Goal: Transaction & Acquisition: Purchase product/service

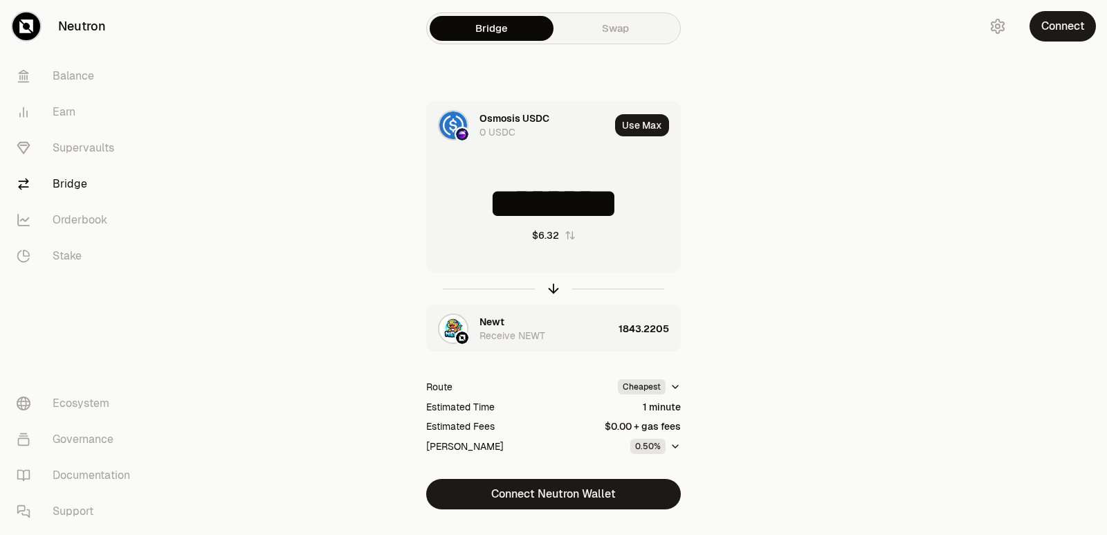
click at [553, 292] on icon "button" at bounding box center [553, 288] width 0 height 9
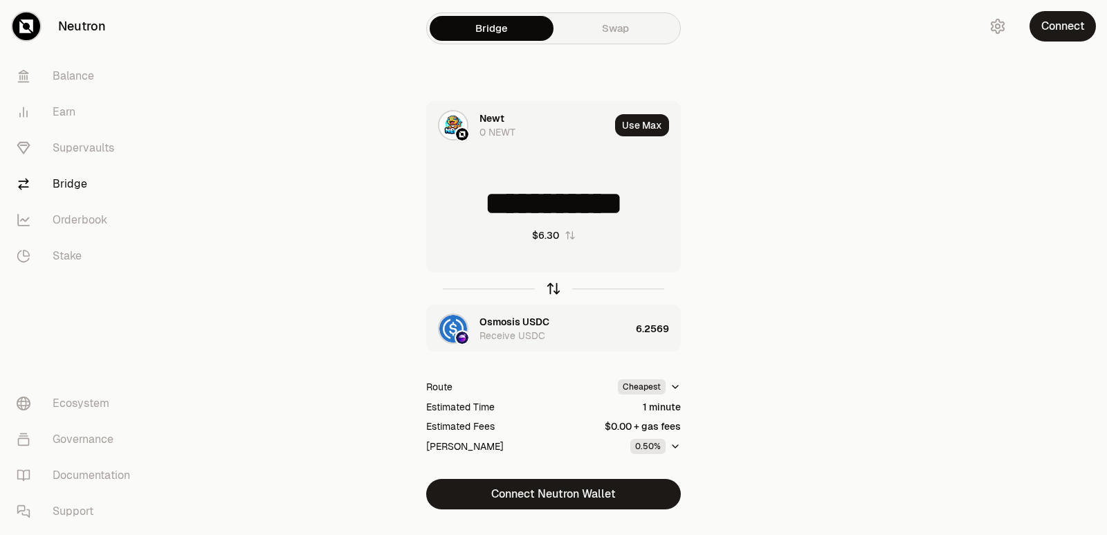
click at [551, 288] on icon "button" at bounding box center [553, 288] width 15 height 15
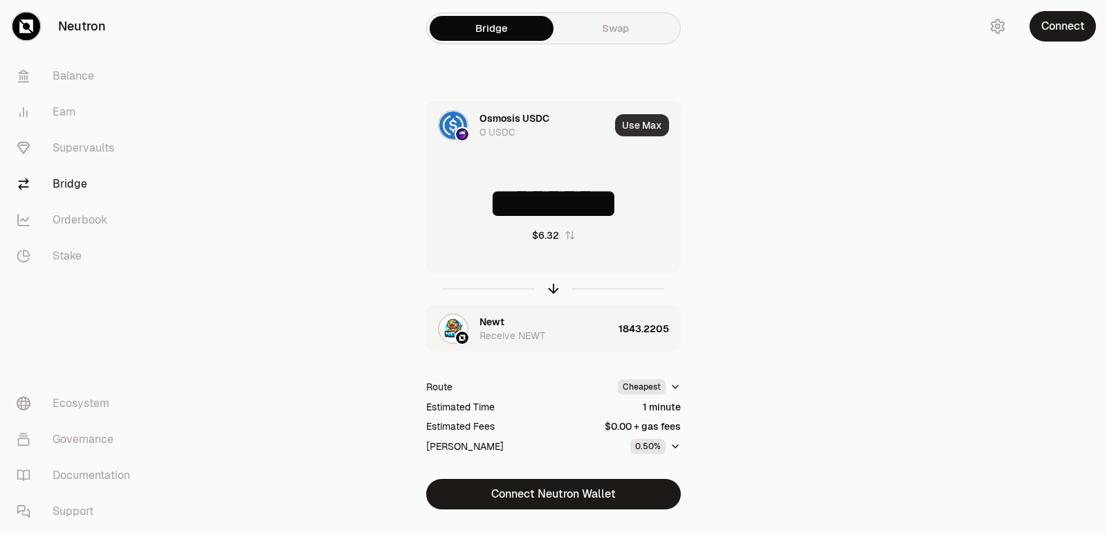
click at [646, 115] on button "Use Max" at bounding box center [642, 125] width 54 height 22
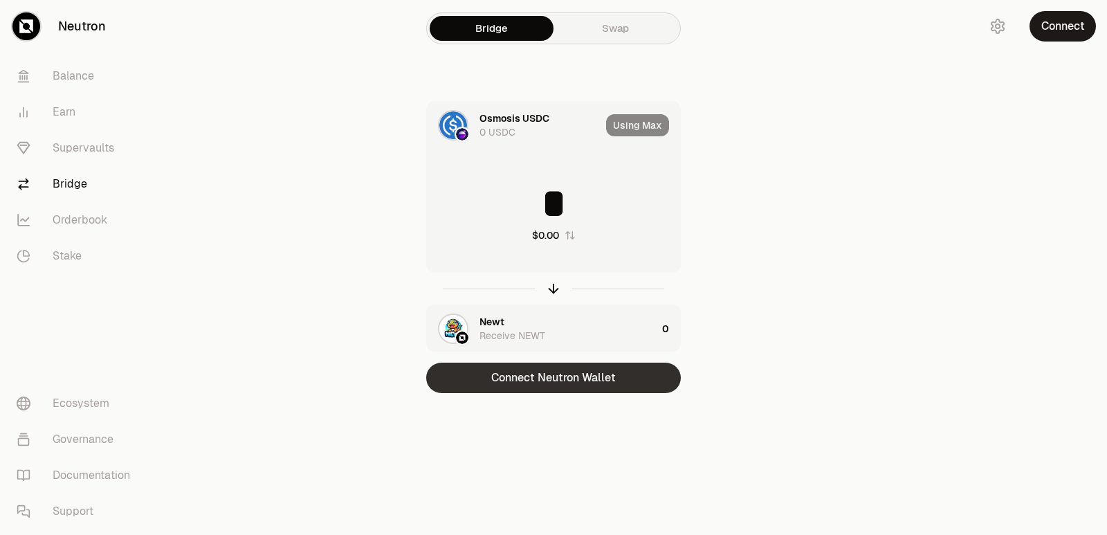
click at [573, 382] on button "Connect Neutron Wallet" at bounding box center [553, 377] width 255 height 30
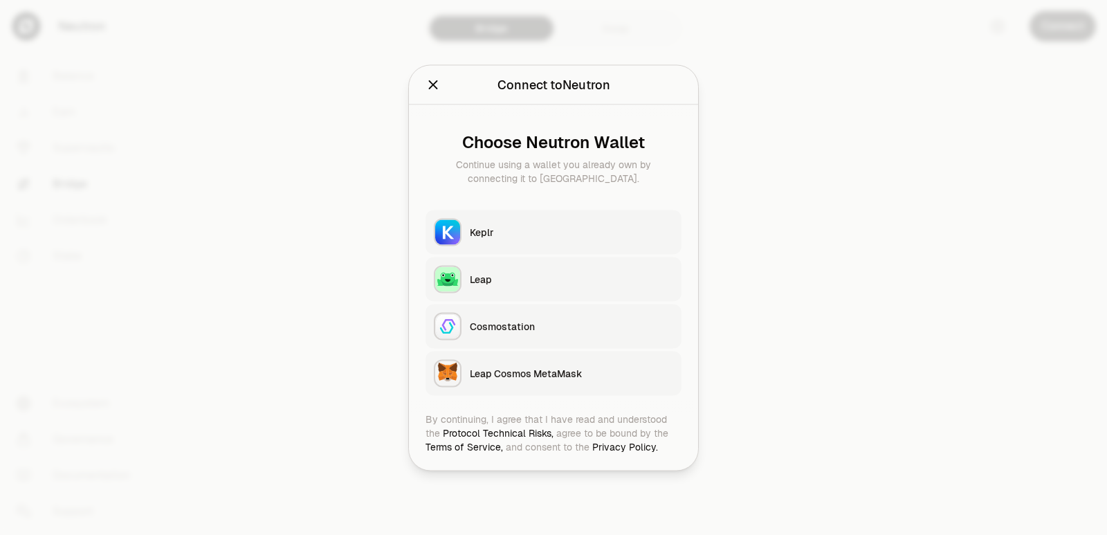
click at [524, 243] on button "Keplr" at bounding box center [553, 232] width 256 height 44
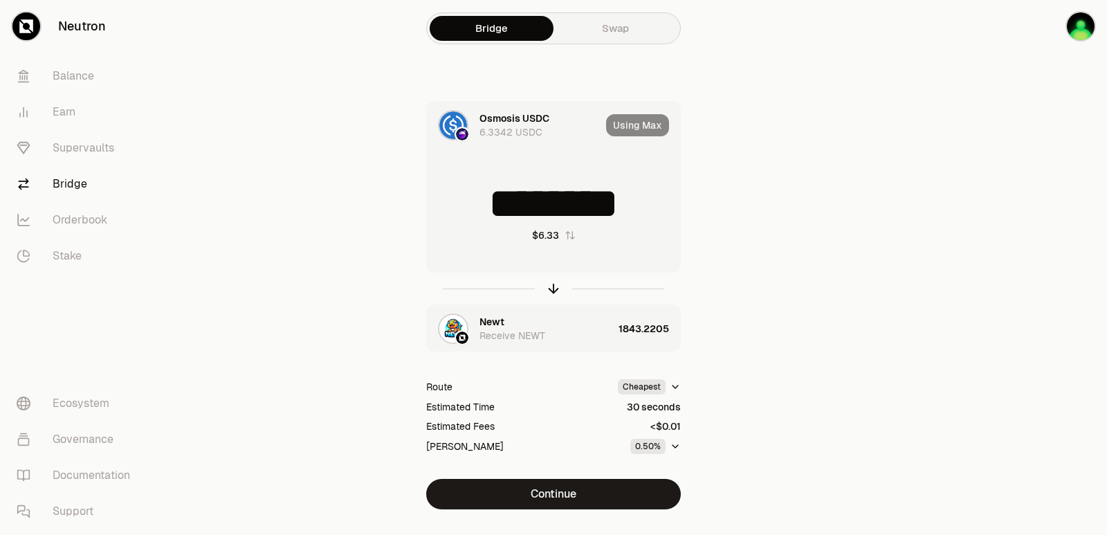
click at [632, 129] on div "Using Max" at bounding box center [643, 125] width 74 height 47
click at [553, 281] on icon "button" at bounding box center [553, 288] width 15 height 15
type input "**********"
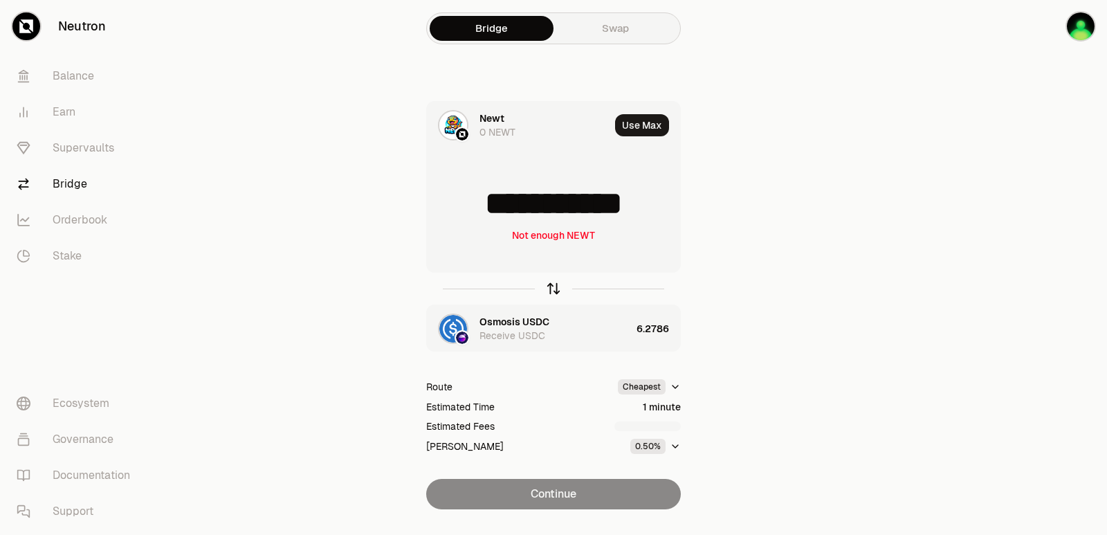
click at [551, 285] on icon "button" at bounding box center [553, 288] width 15 height 15
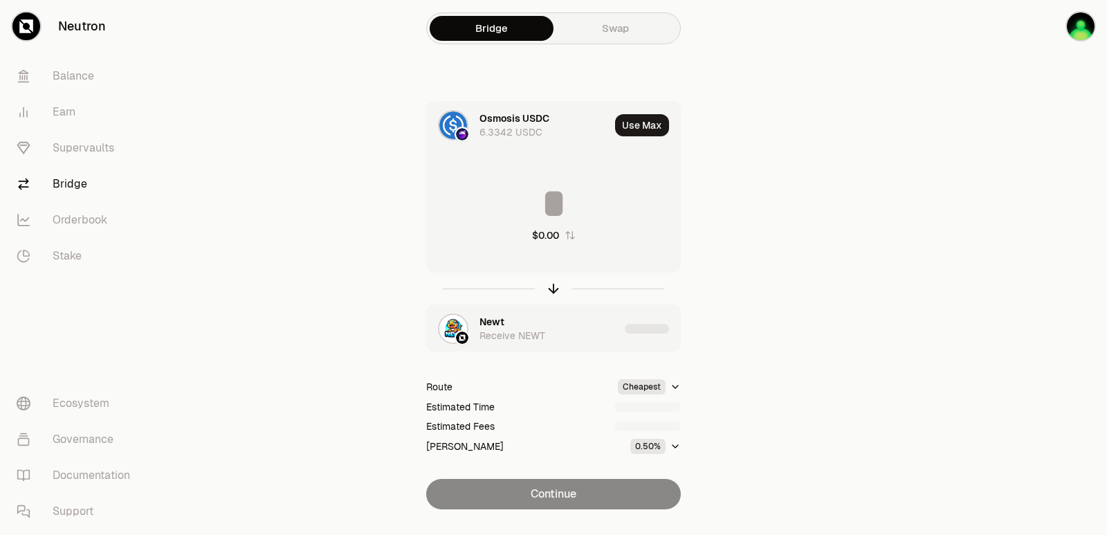
click at [563, 209] on input at bounding box center [553, 204] width 253 height 42
click at [558, 212] on input "********" at bounding box center [553, 204] width 253 height 42
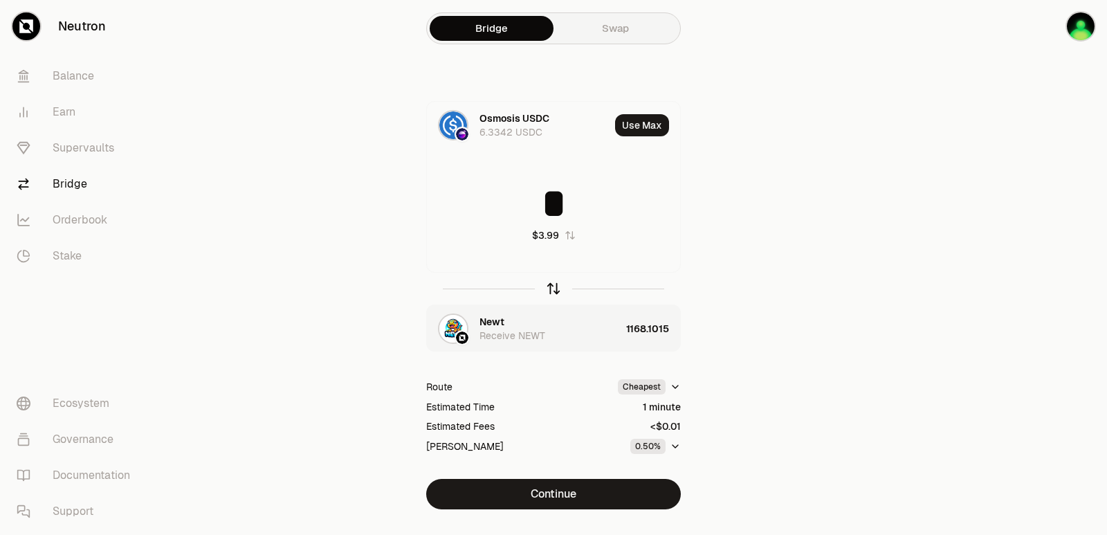
type input "*"
click at [551, 288] on icon "button" at bounding box center [553, 288] width 15 height 15
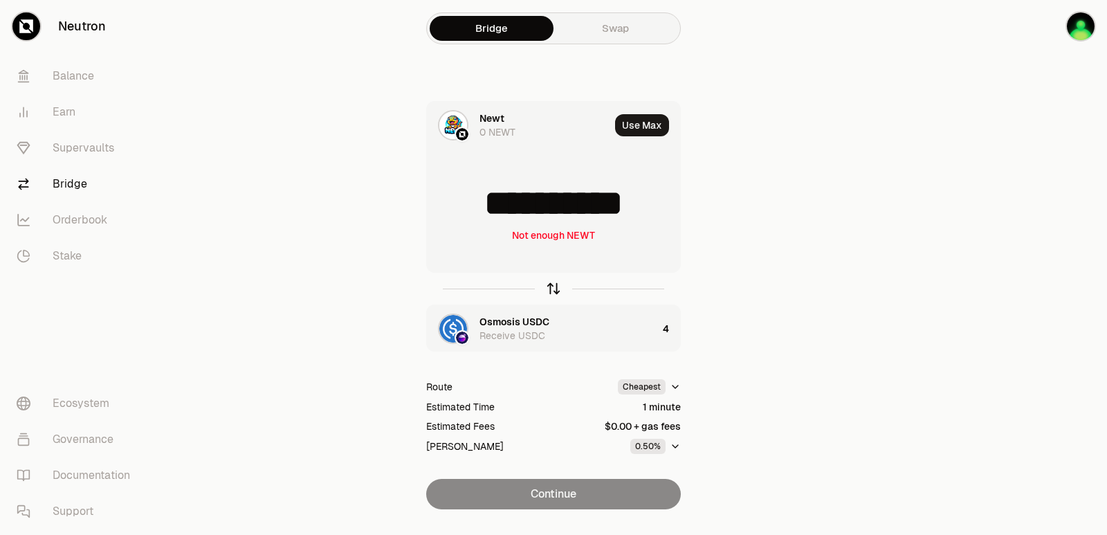
click at [551, 288] on icon "button" at bounding box center [553, 288] width 15 height 15
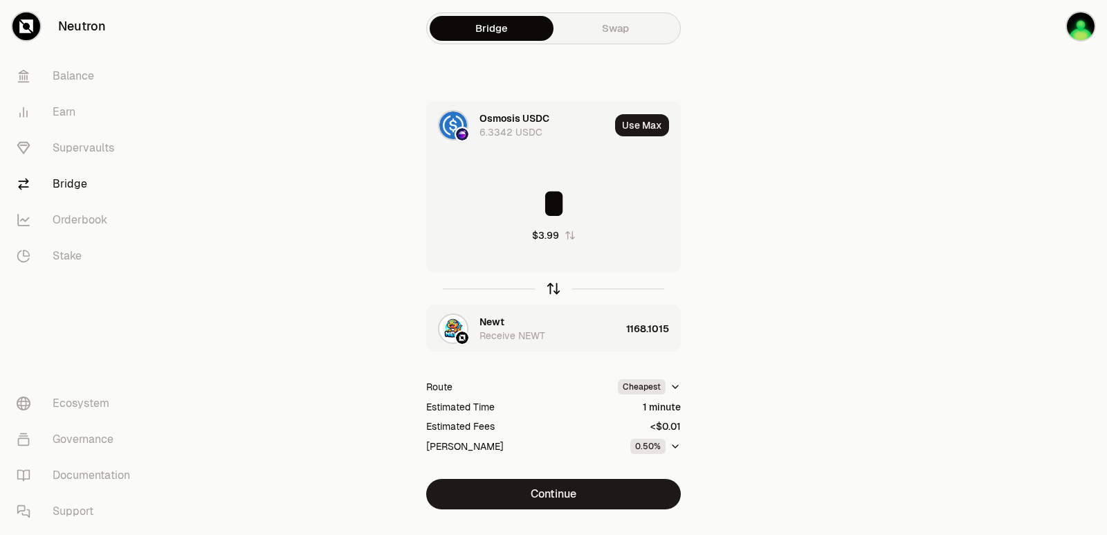
click at [551, 288] on icon "button" at bounding box center [553, 288] width 15 height 15
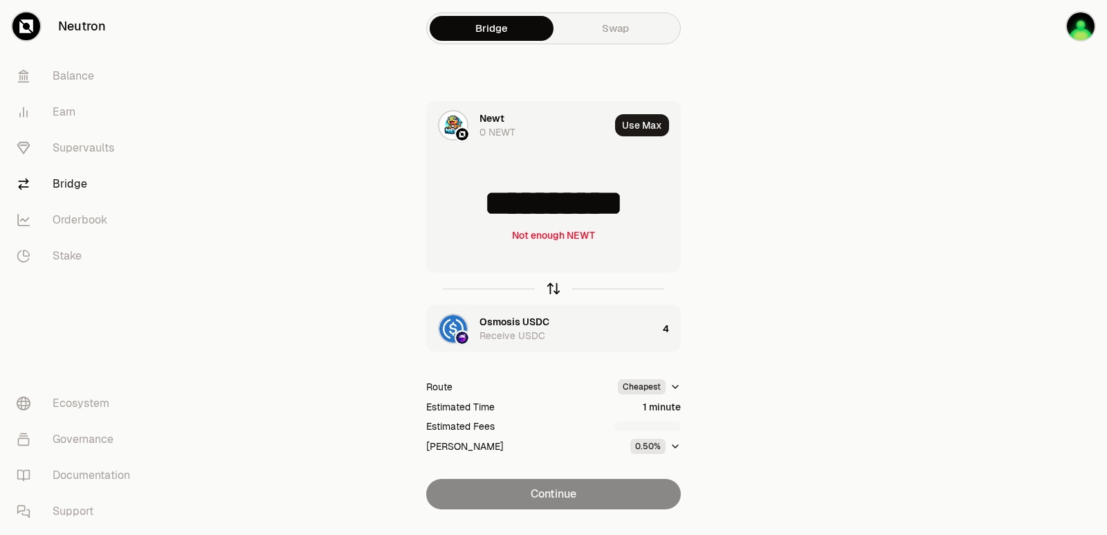
click at [551, 288] on icon "button" at bounding box center [553, 288] width 15 height 15
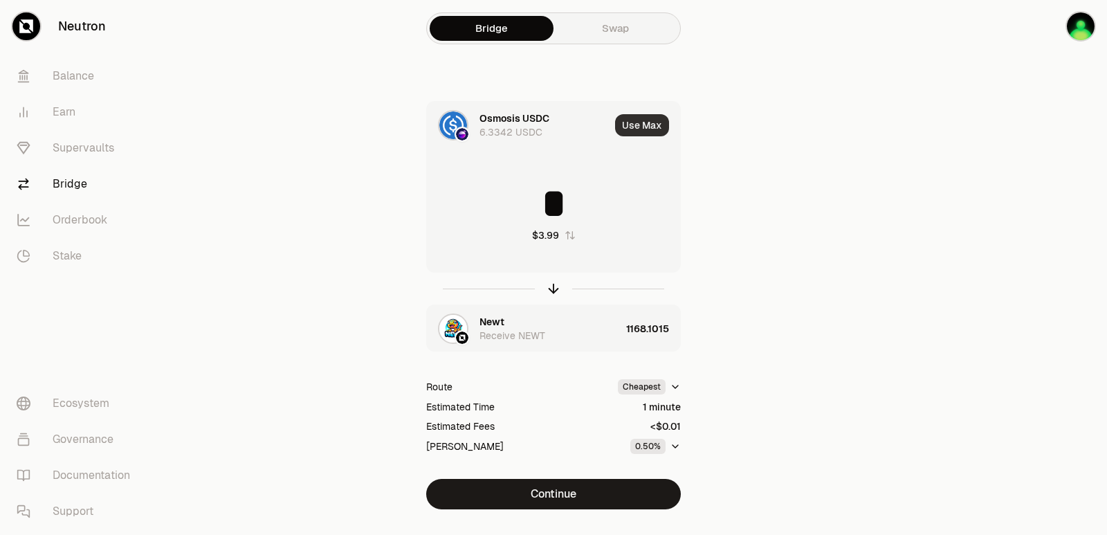
click at [625, 135] on button "Use Max" at bounding box center [642, 125] width 54 height 22
click at [558, 284] on icon "button" at bounding box center [553, 288] width 15 height 15
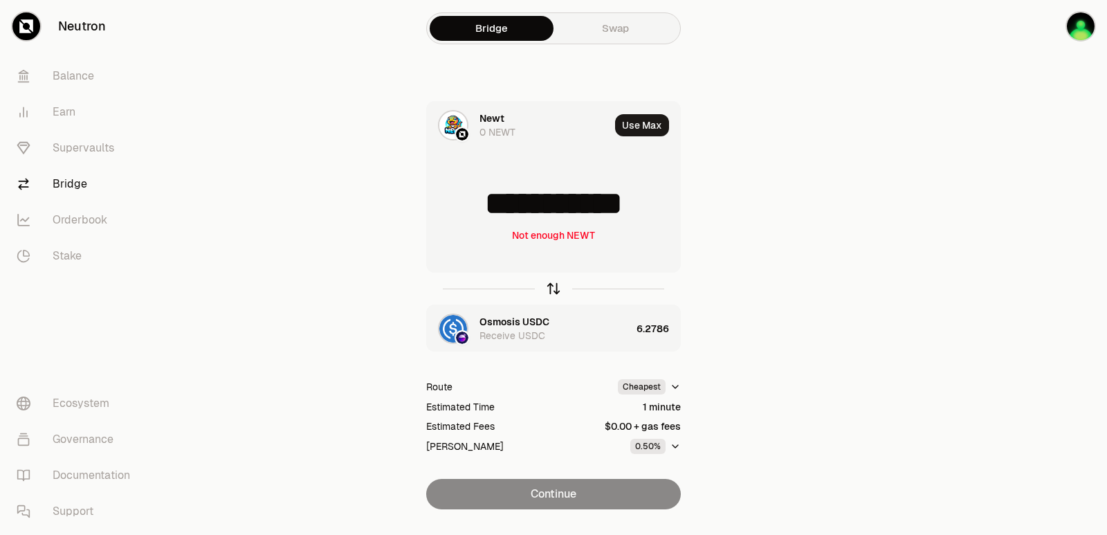
click at [558, 284] on icon "button" at bounding box center [553, 288] width 15 height 15
type input "********"
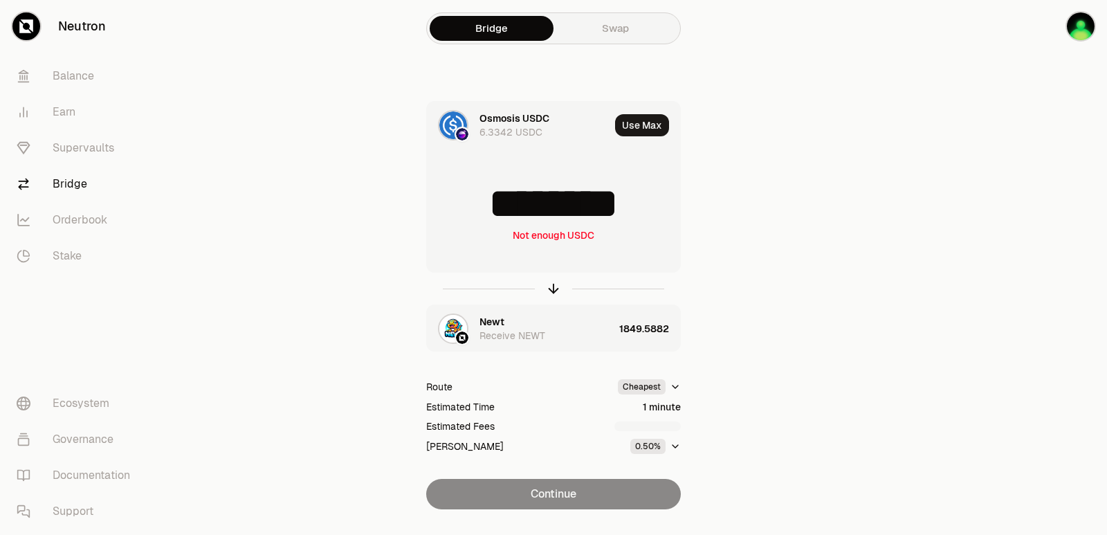
click at [506, 332] on div "Receive NEWT" at bounding box center [512, 336] width 66 height 14
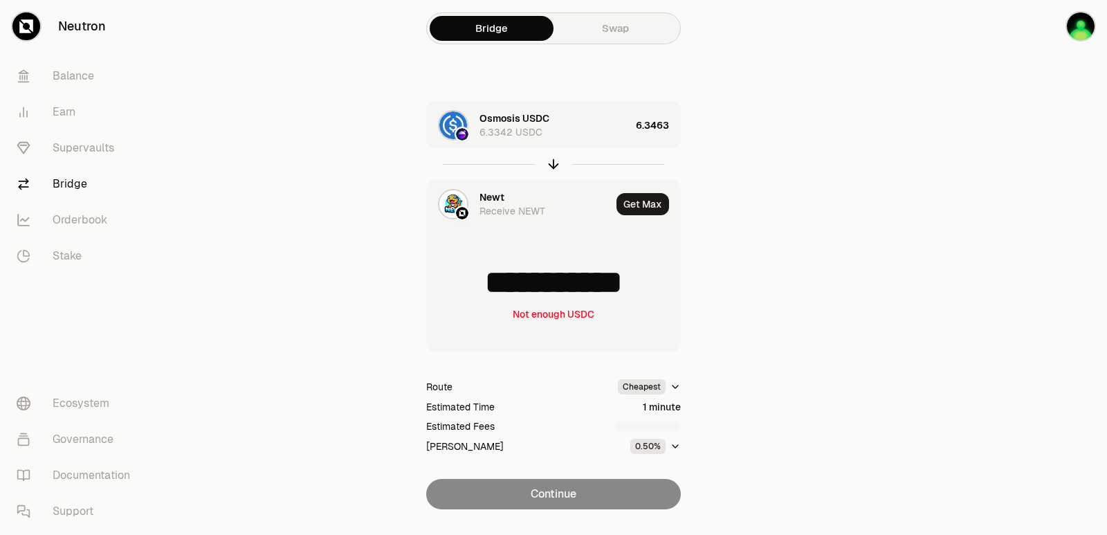
click at [499, 194] on div "Newt" at bounding box center [491, 197] width 25 height 14
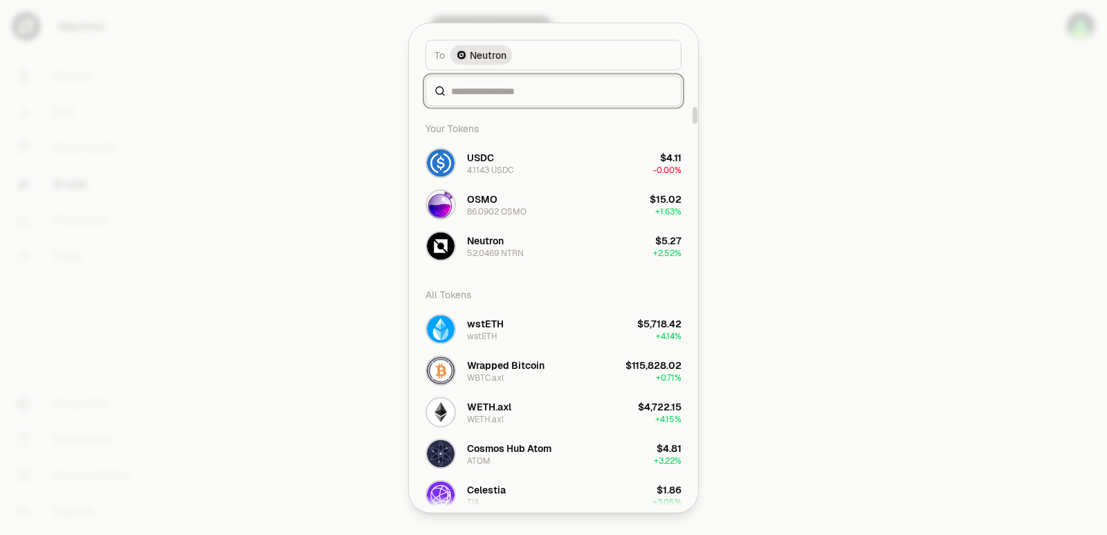
click at [467, 88] on input at bounding box center [561, 91] width 221 height 14
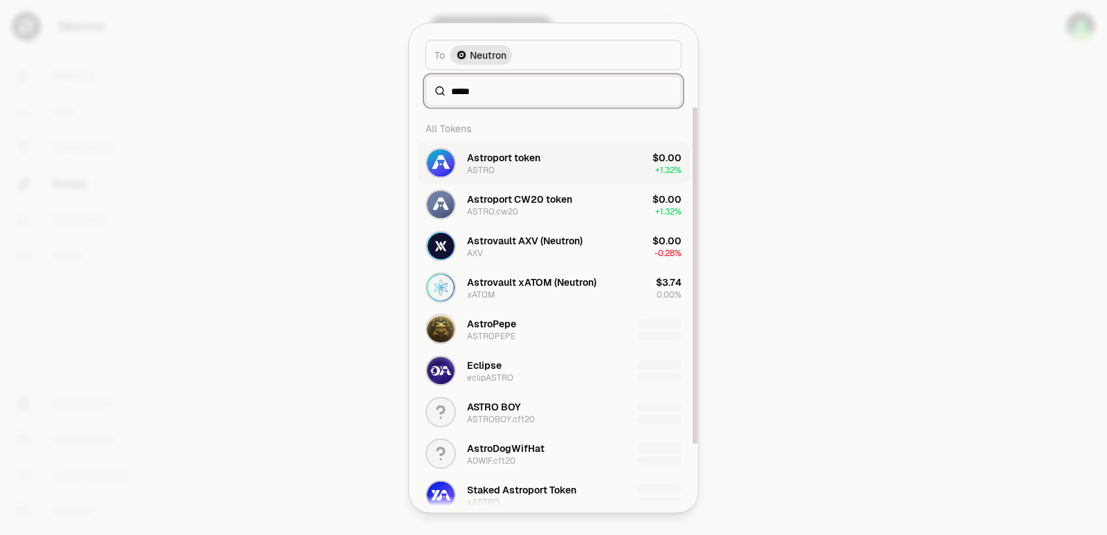
type input "*****"
click at [484, 172] on div "ASTRO" at bounding box center [481, 169] width 28 height 11
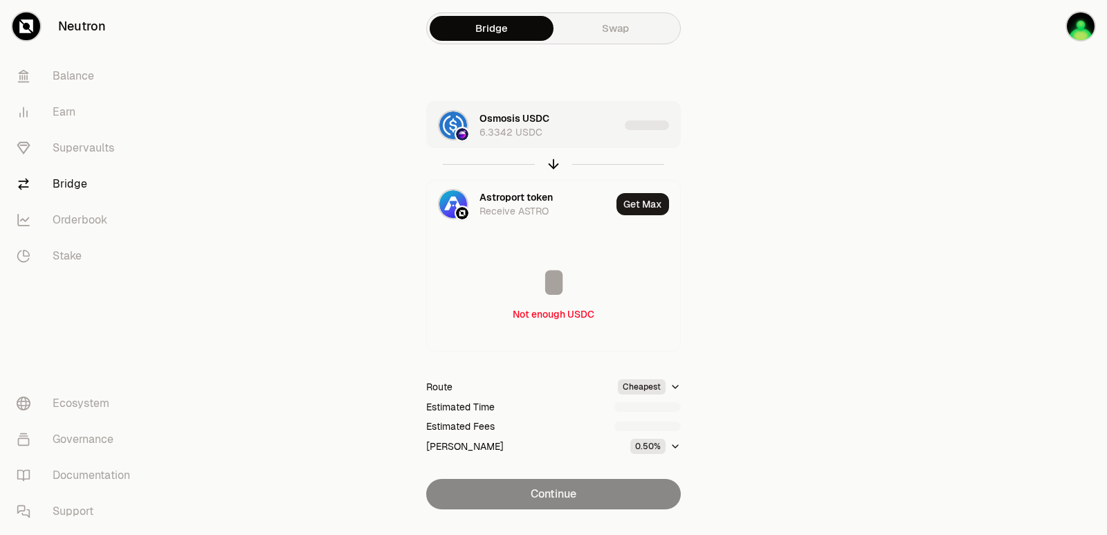
type input "**********"
click at [591, 118] on div "Osmosis USDC 6.3342 USDC" at bounding box center [554, 125] width 151 height 28
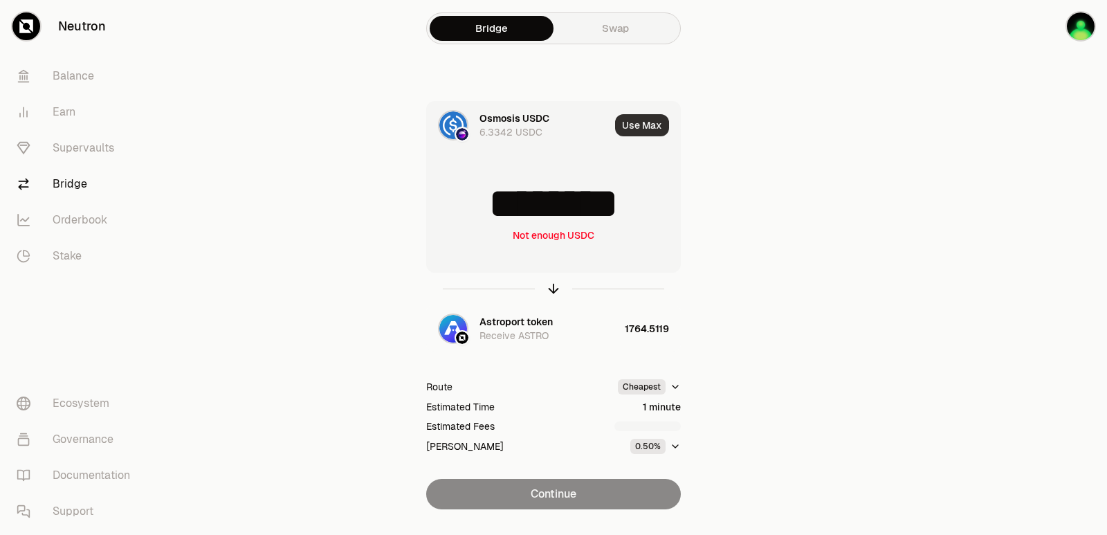
click at [629, 127] on button "Use Max" at bounding box center [642, 125] width 54 height 22
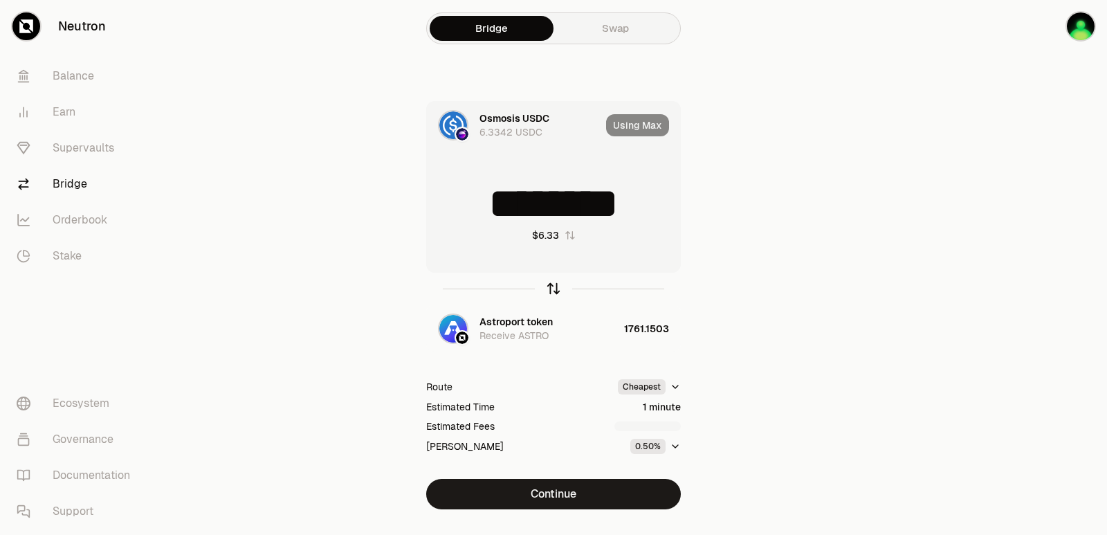
click at [558, 286] on icon "button" at bounding box center [553, 288] width 15 height 15
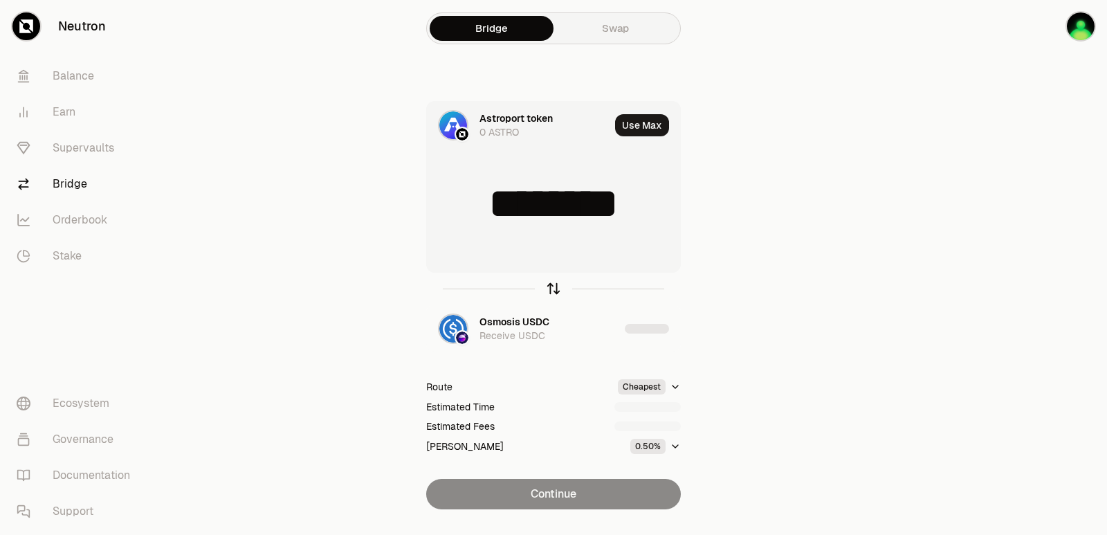
type input "**********"
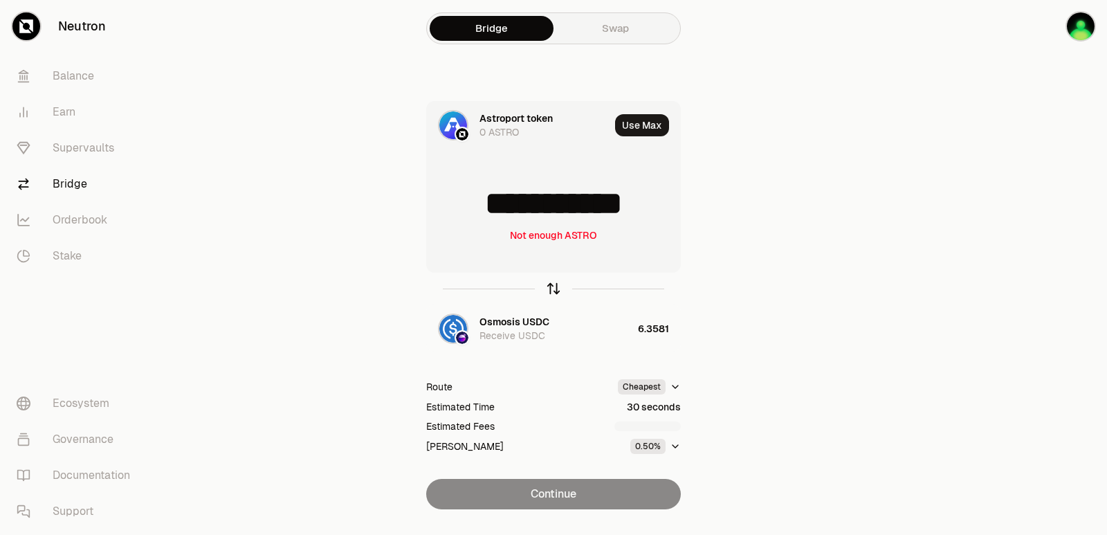
click at [558, 286] on icon "button" at bounding box center [553, 288] width 15 height 15
click at [571, 194] on input "********" at bounding box center [553, 204] width 253 height 42
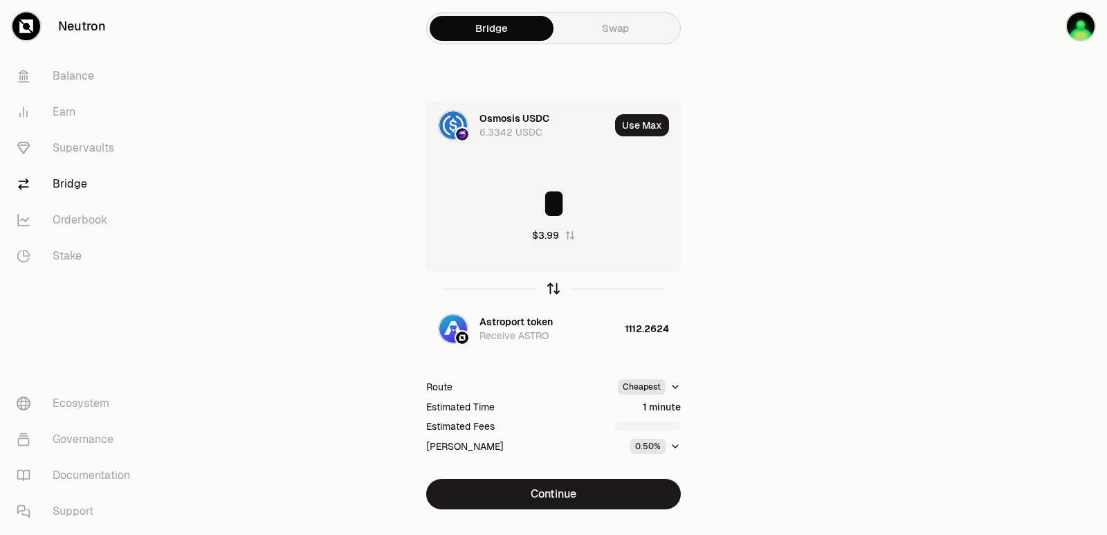
click at [551, 288] on icon "button" at bounding box center [553, 288] width 15 height 15
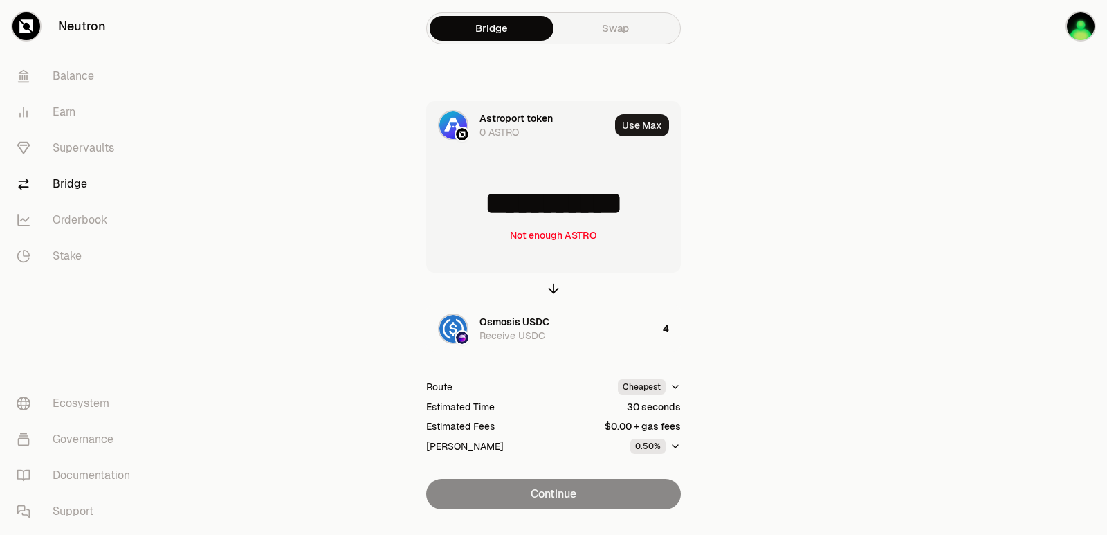
drag, startPoint x: 654, startPoint y: 203, endPoint x: 486, endPoint y: 211, distance: 167.6
click at [486, 211] on input "**********" at bounding box center [553, 204] width 253 height 42
type input "****"
click at [553, 289] on icon "button" at bounding box center [553, 288] width 0 height 9
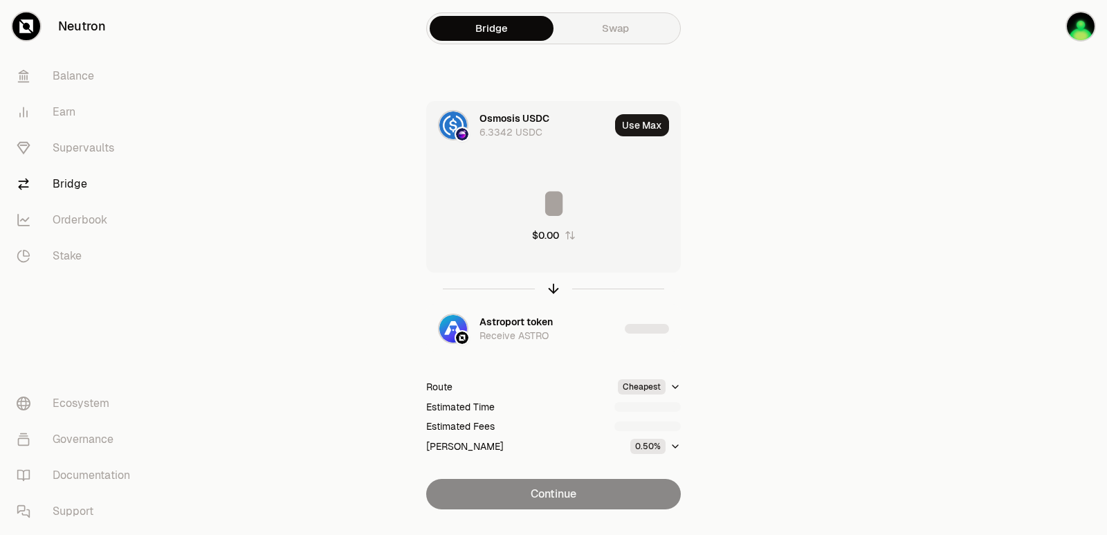
click at [542, 196] on input at bounding box center [553, 204] width 253 height 42
type input "*"
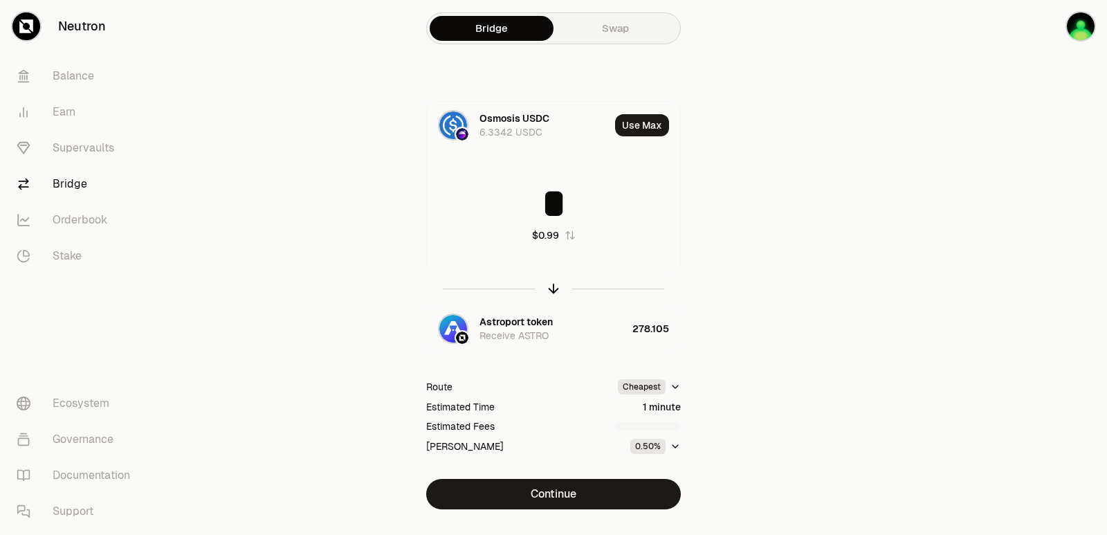
type input "*"
click at [561, 275] on div at bounding box center [553, 289] width 255 height 32
click at [579, 208] on input "*" at bounding box center [553, 204] width 253 height 42
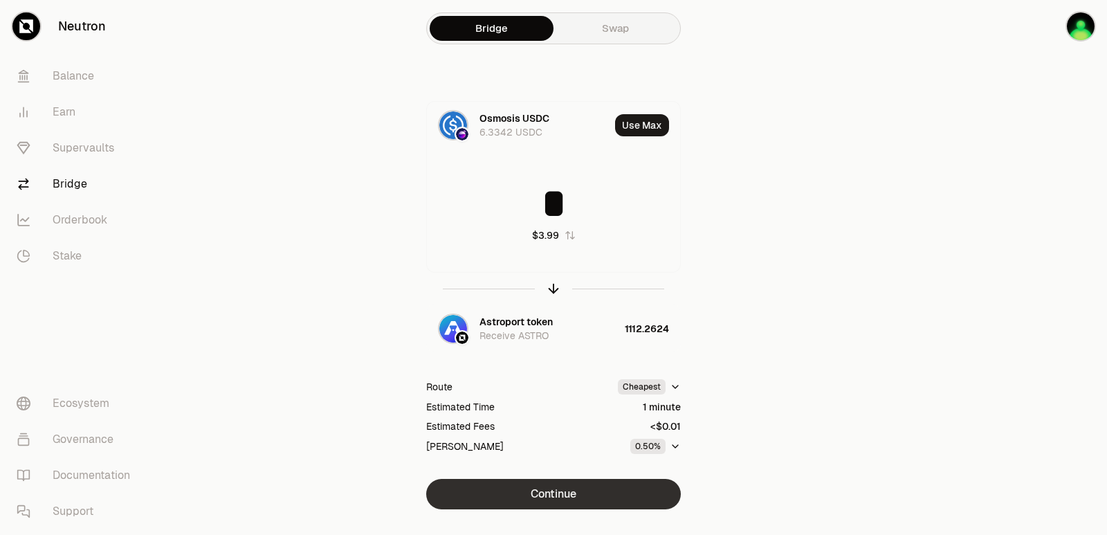
type input "*"
click at [531, 491] on button "Continue" at bounding box center [553, 494] width 255 height 30
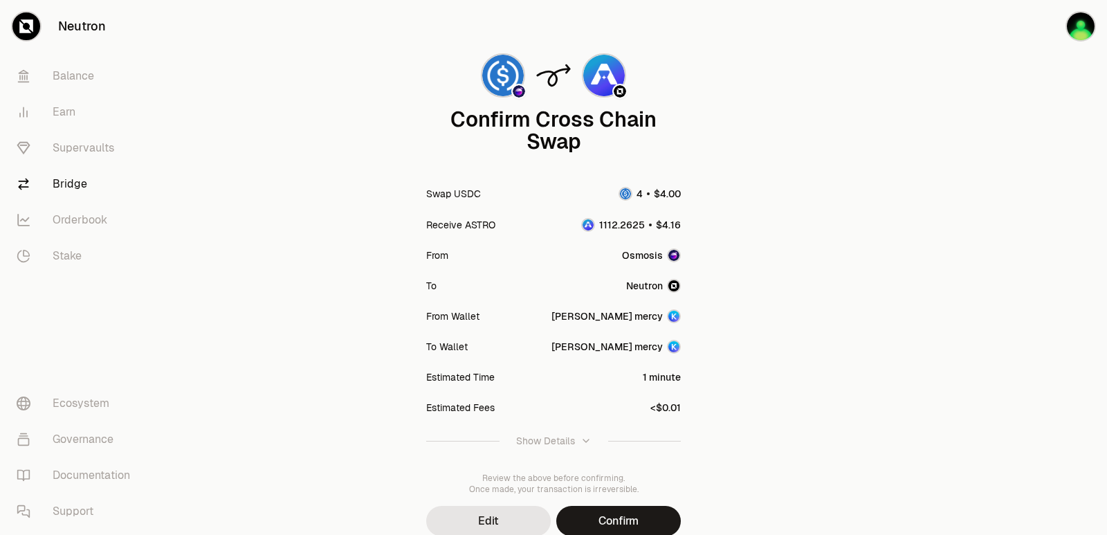
scroll to position [114, 0]
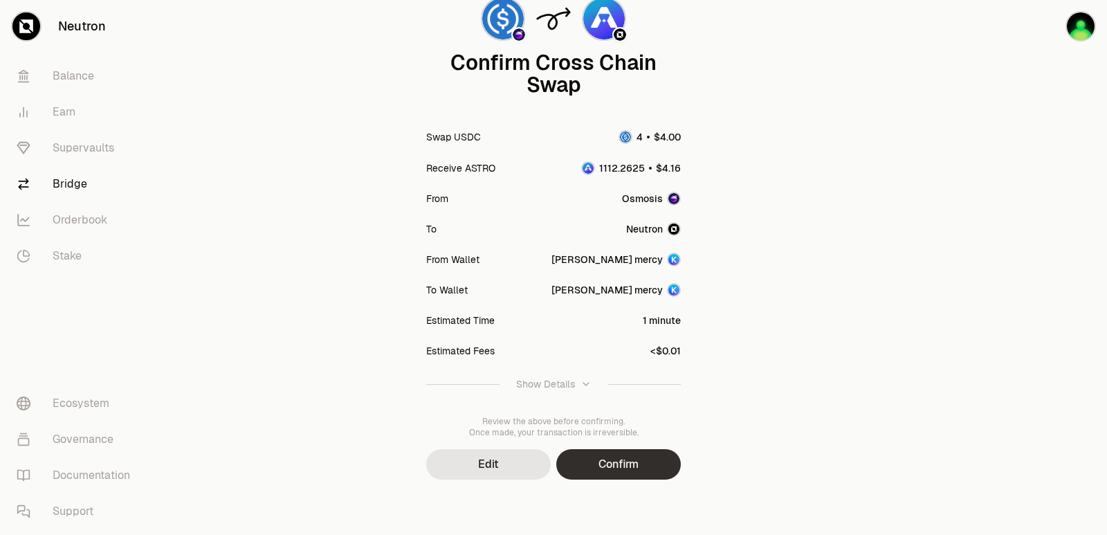
click at [620, 466] on button "Confirm" at bounding box center [618, 464] width 125 height 30
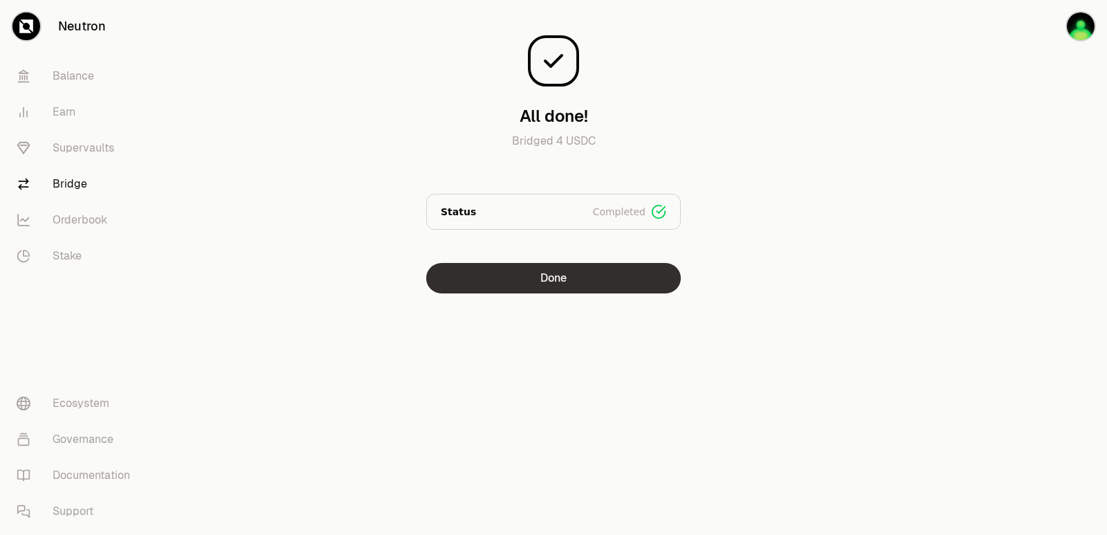
click at [498, 277] on button "Done" at bounding box center [553, 278] width 255 height 30
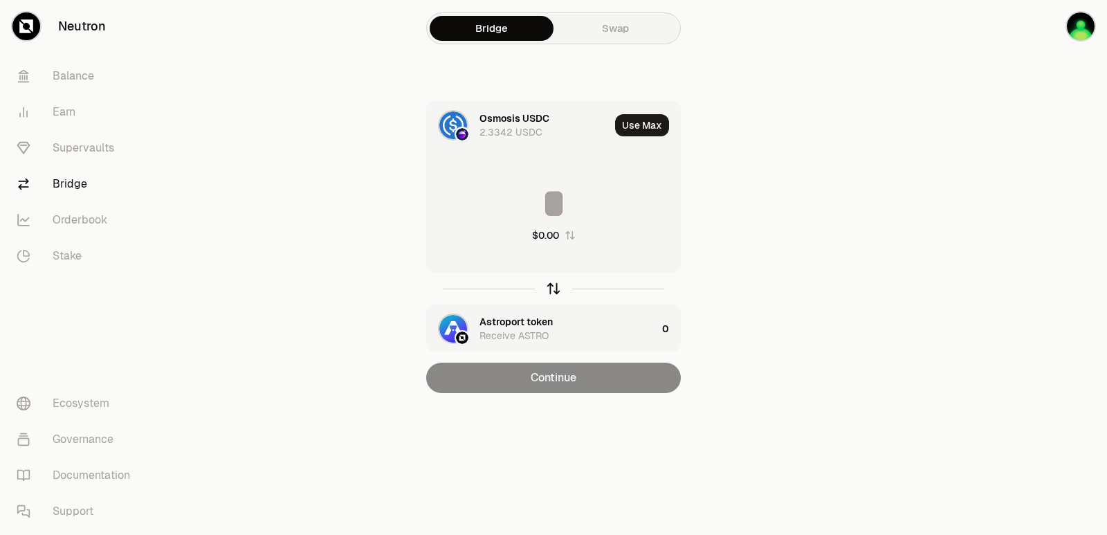
click at [549, 293] on icon "button" at bounding box center [553, 288] width 15 height 15
click at [647, 132] on button "Use Max" at bounding box center [642, 125] width 54 height 22
type input "**********"
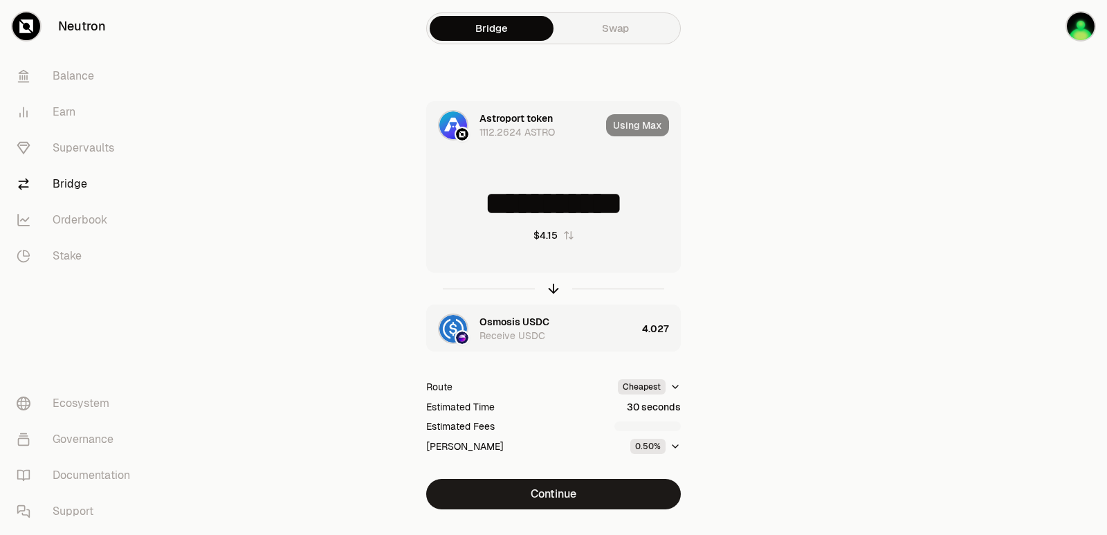
click at [584, 497] on button "Continue" at bounding box center [553, 494] width 255 height 30
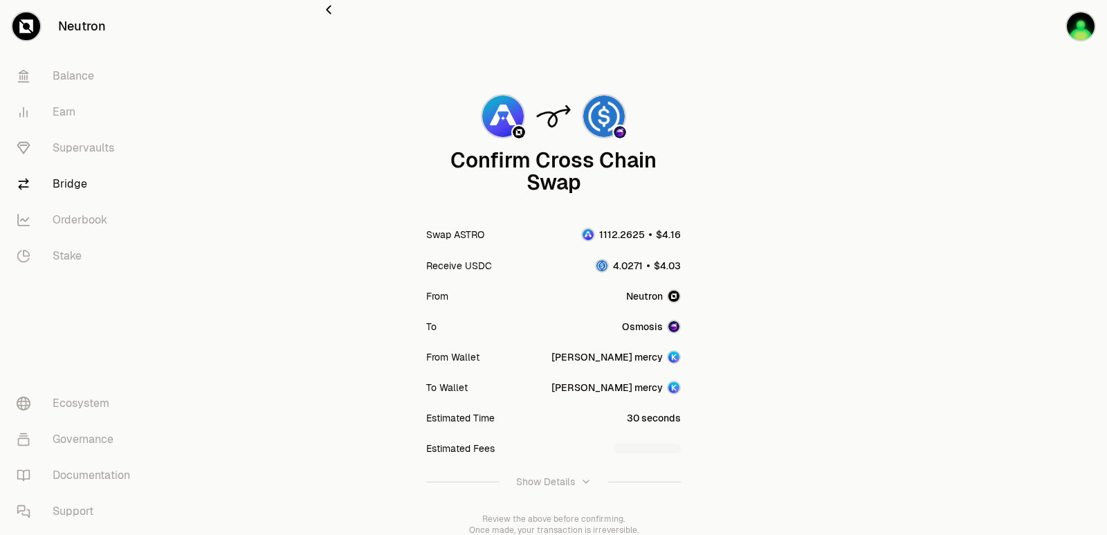
scroll to position [114, 0]
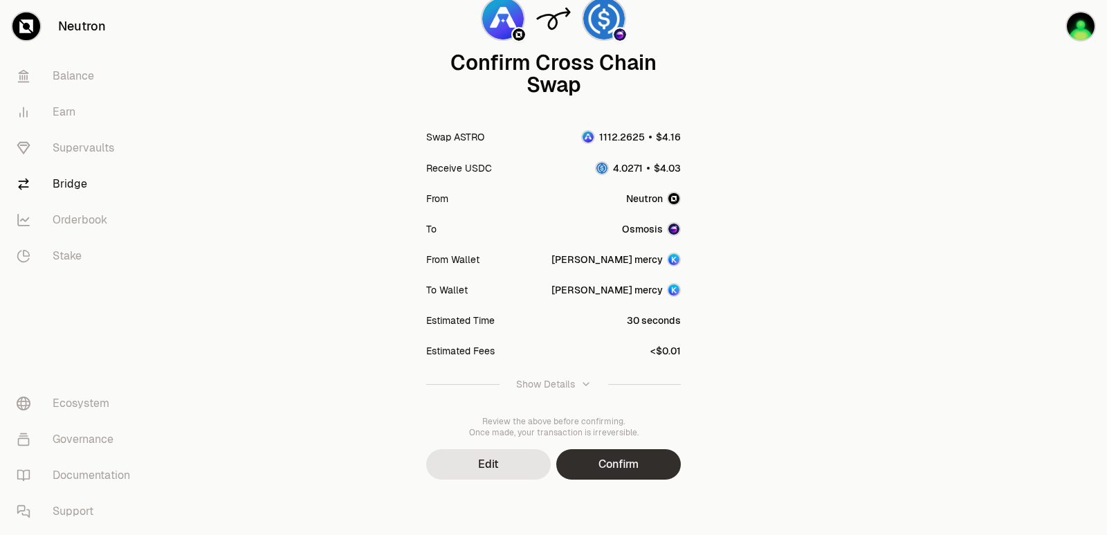
click at [614, 458] on button "Confirm" at bounding box center [618, 464] width 125 height 30
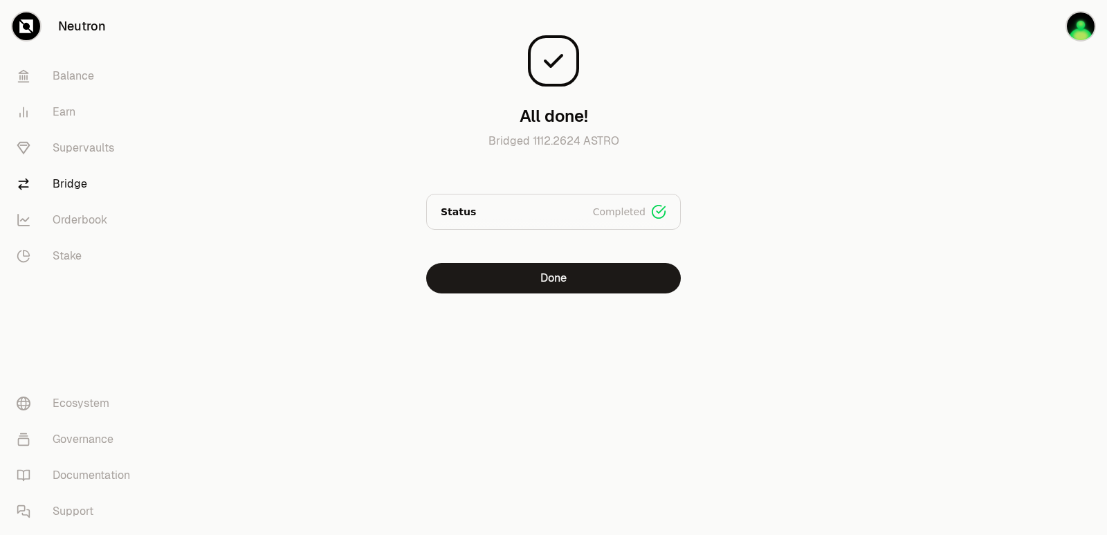
click at [557, 293] on div "All done! Bridged 1112.2624 ASTRO Status Completed Signed Broadcasted Bridged D…" at bounding box center [553, 174] width 498 height 349
click at [557, 286] on button "Done" at bounding box center [553, 278] width 255 height 30
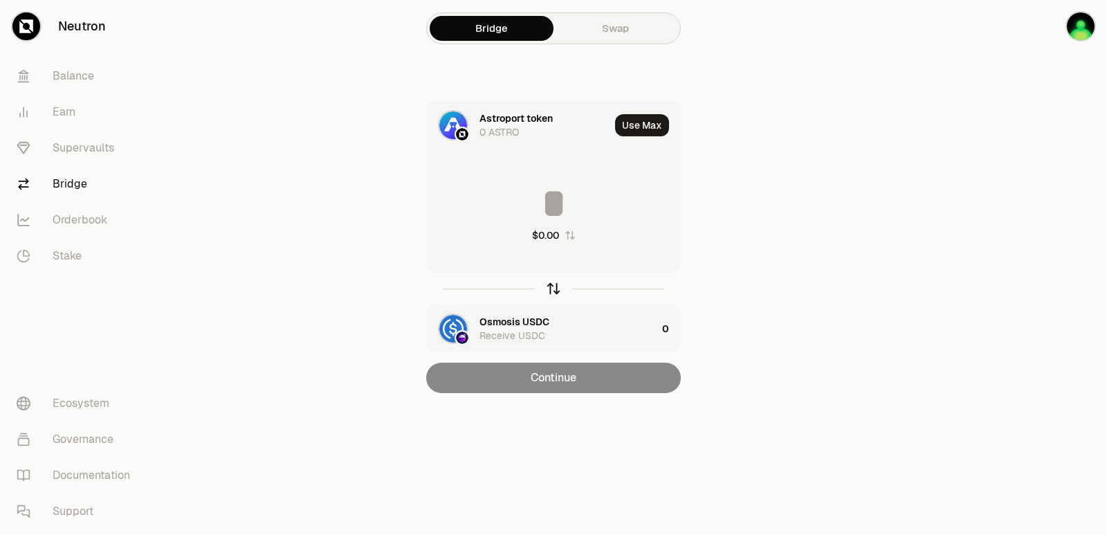
click at [554, 289] on icon "button" at bounding box center [553, 288] width 15 height 15
click at [526, 329] on div "Receive ASTRO" at bounding box center [513, 336] width 69 height 14
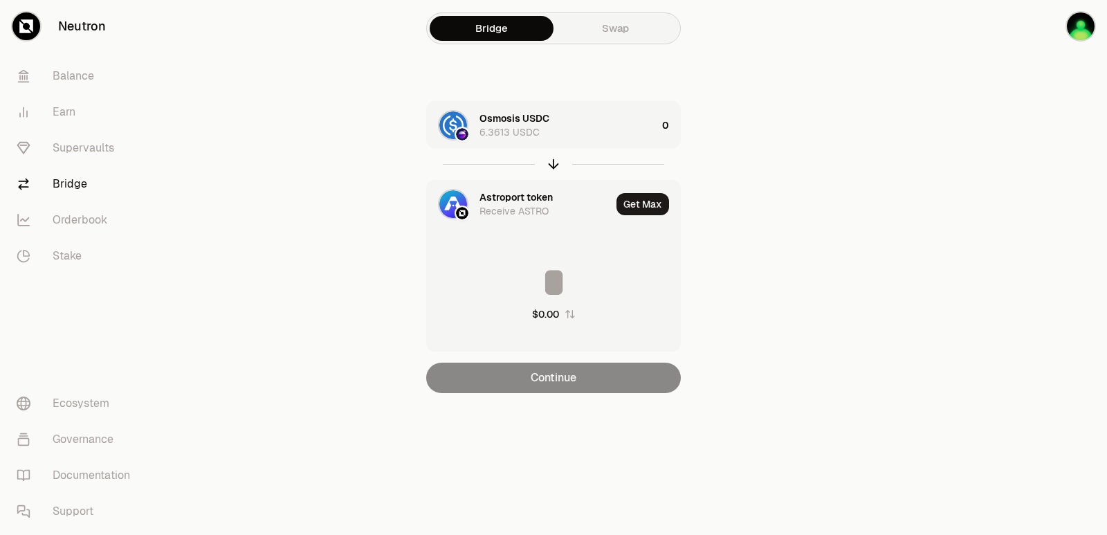
click at [504, 189] on div "Astroport token Receive ASTRO" at bounding box center [519, 204] width 184 height 47
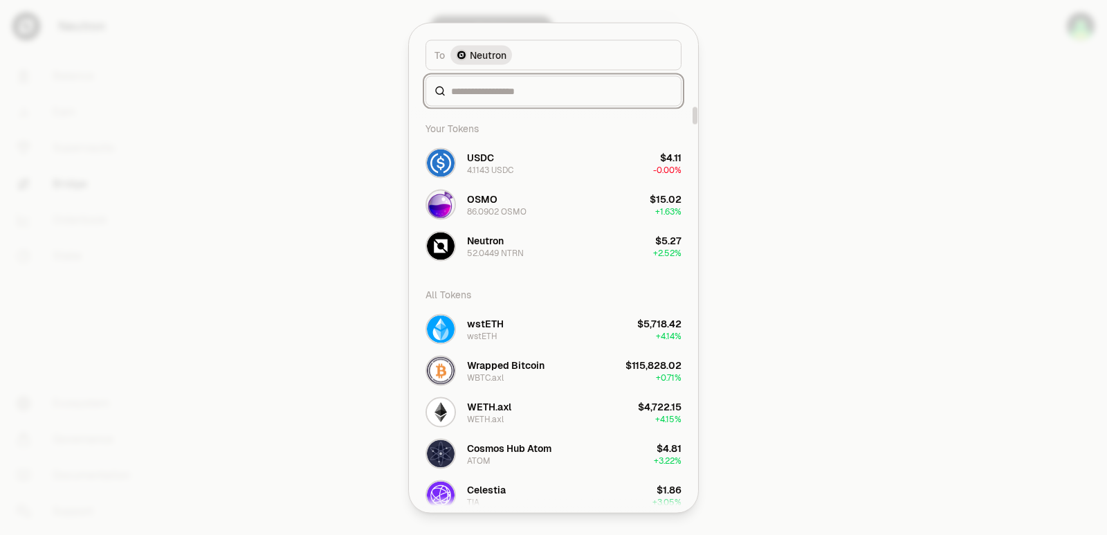
click at [504, 87] on input at bounding box center [561, 91] width 221 height 14
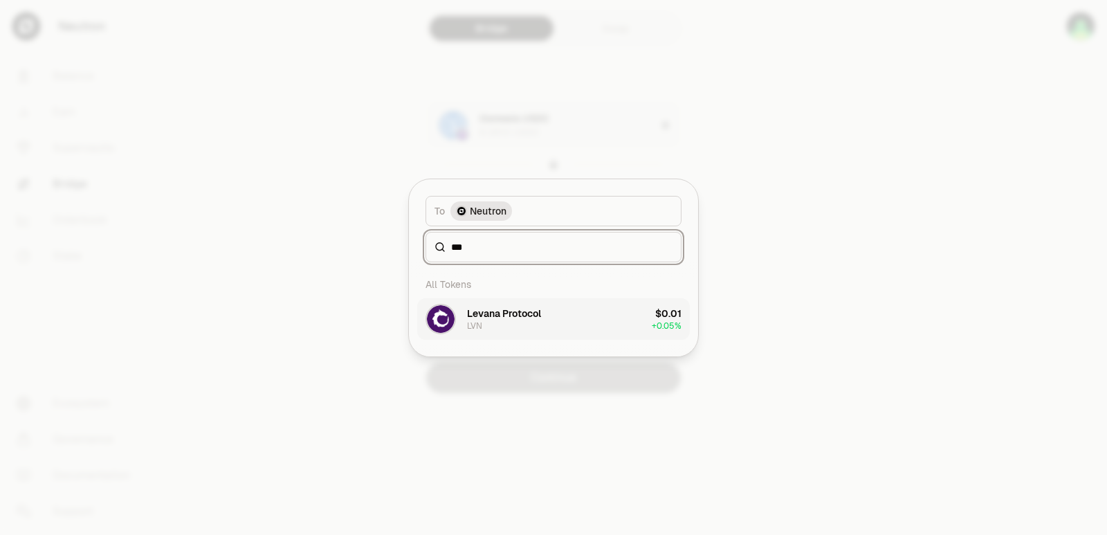
type input "***"
click at [594, 327] on button "Levana Protocol LVN $0.01 + 0.05%" at bounding box center [553, 319] width 273 height 42
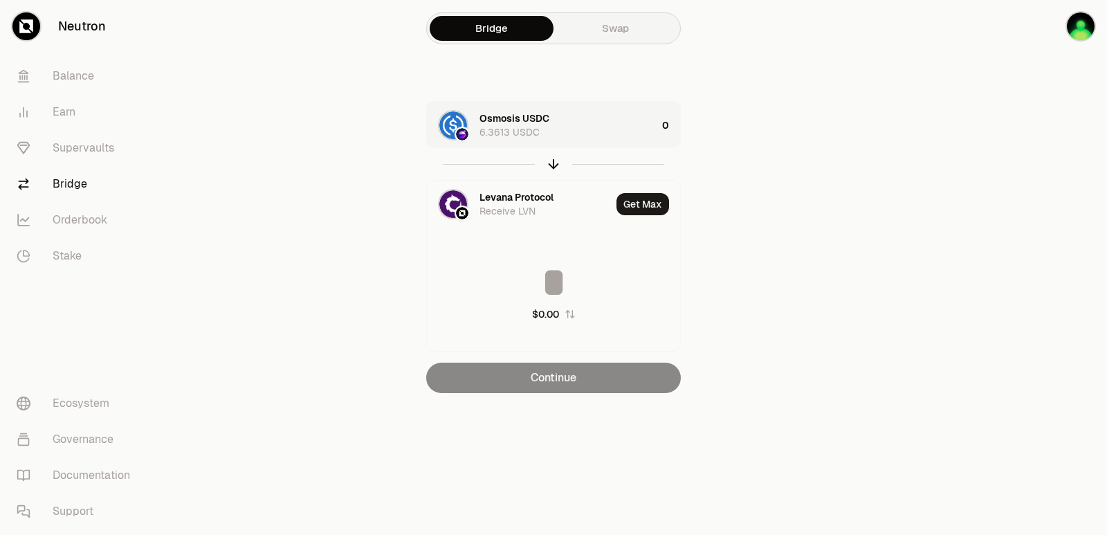
click at [596, 109] on div "Osmosis USDC 6.3613 USDC" at bounding box center [542, 125] width 230 height 47
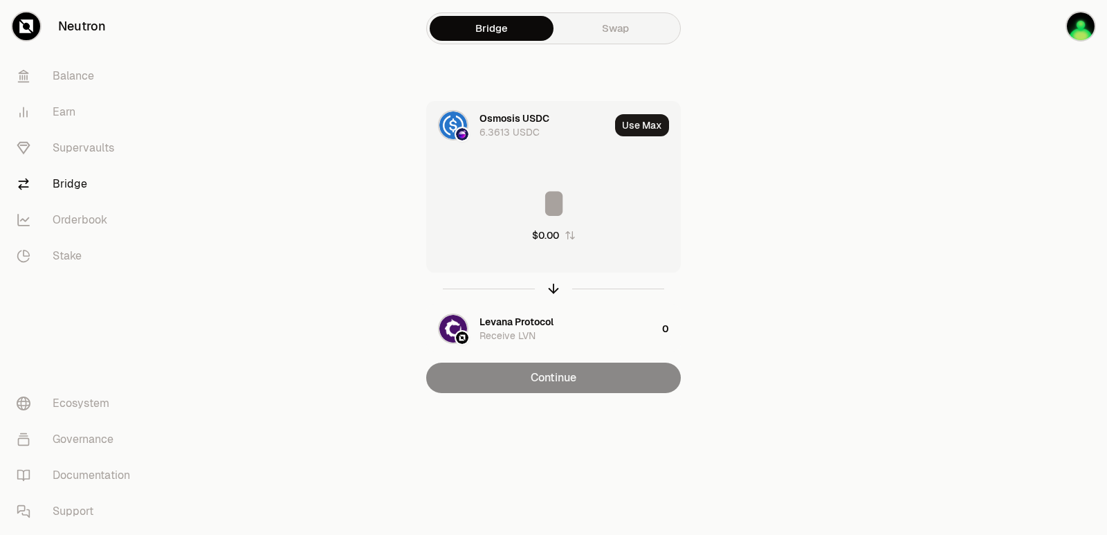
click at [586, 226] on div "$0.00" at bounding box center [553, 212] width 253 height 122
click at [569, 190] on input at bounding box center [553, 204] width 253 height 42
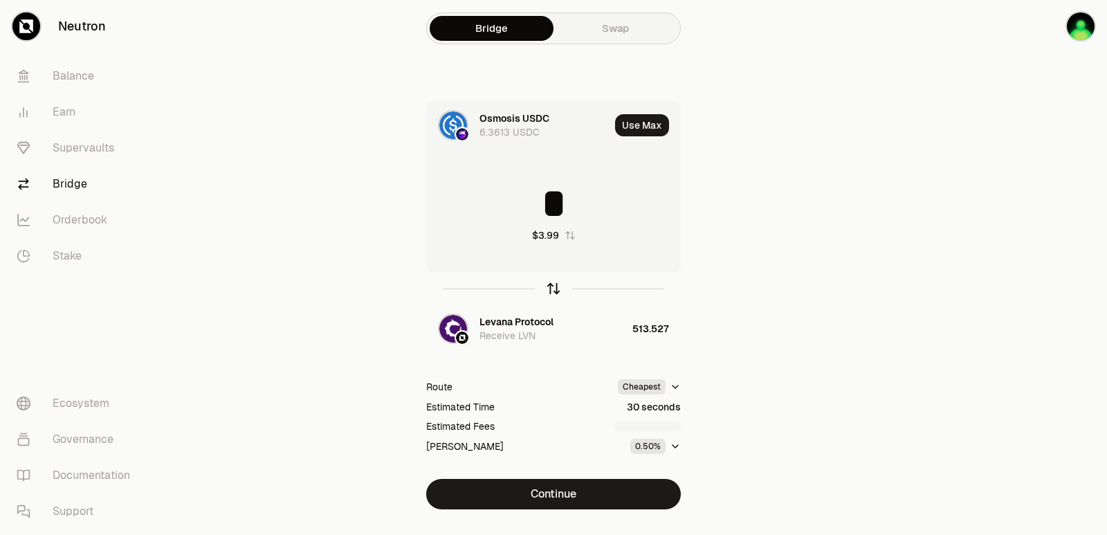
click at [552, 289] on icon "button" at bounding box center [553, 288] width 15 height 15
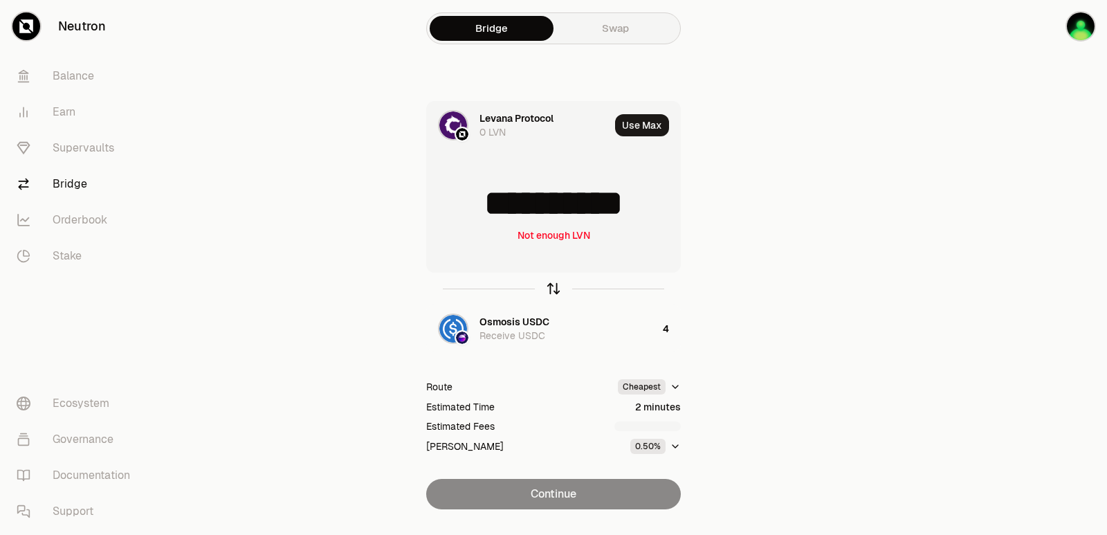
click at [552, 289] on icon "button" at bounding box center [553, 288] width 15 height 15
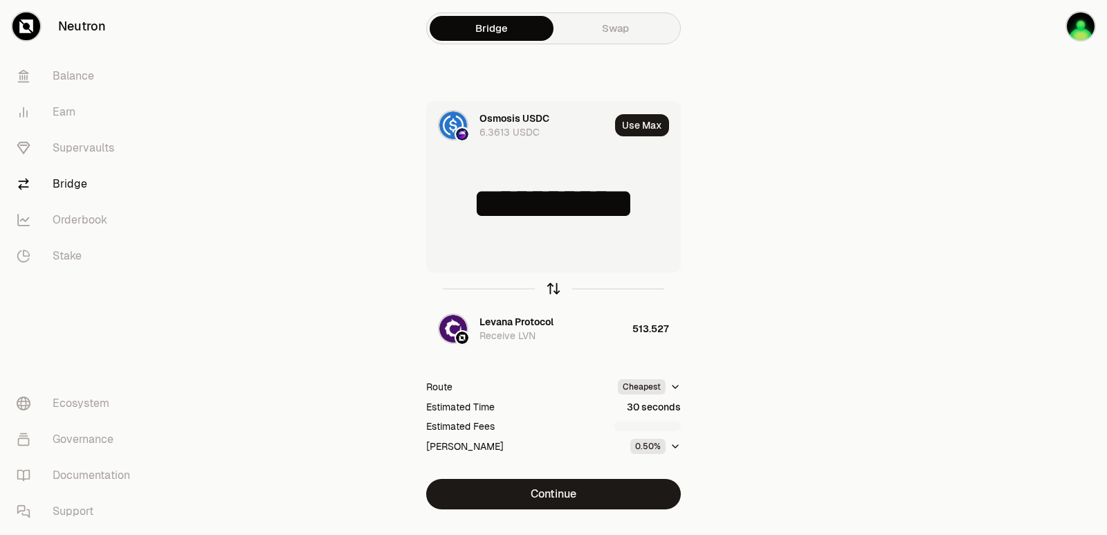
type input "*"
click at [521, 318] on div "Levana Protocol" at bounding box center [516, 322] width 74 height 14
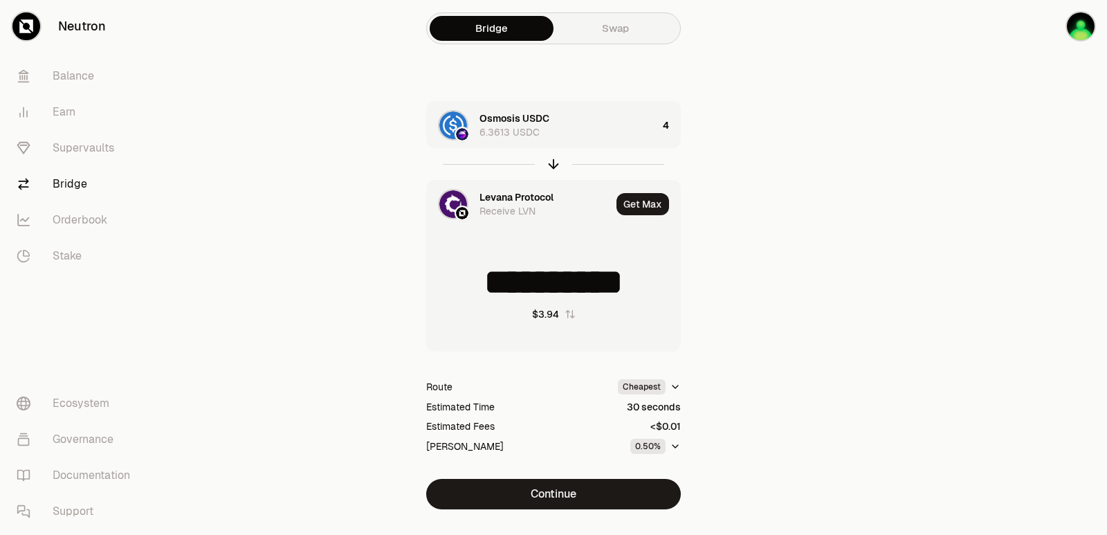
click at [596, 151] on div at bounding box center [553, 164] width 255 height 32
click at [604, 131] on div "Osmosis USDC 6.3613 USDC" at bounding box center [568, 125] width 178 height 28
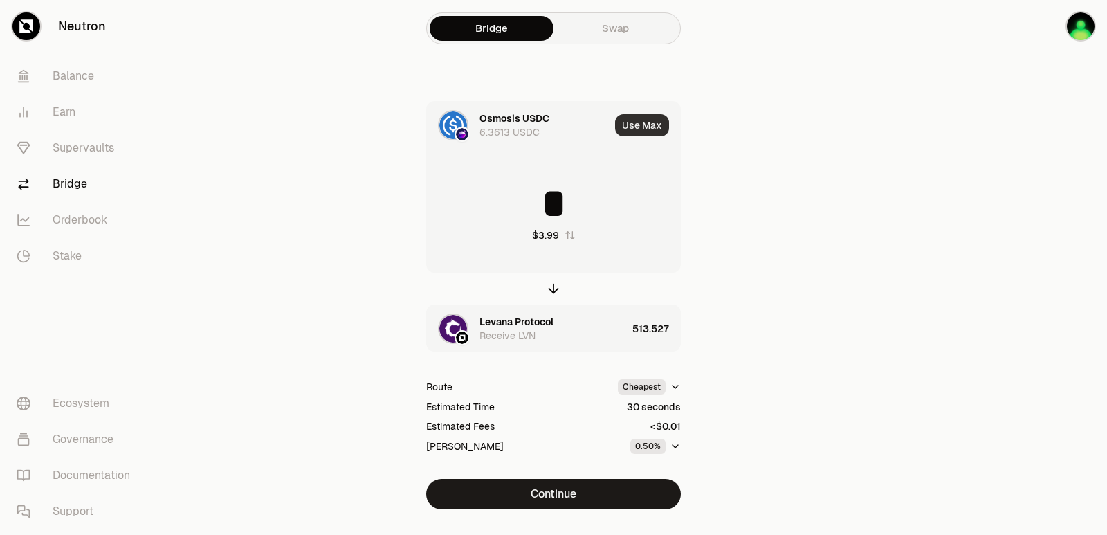
click at [652, 119] on button "Use Max" at bounding box center [642, 125] width 54 height 22
click at [555, 287] on icon "button" at bounding box center [553, 288] width 15 height 15
type input "**********"
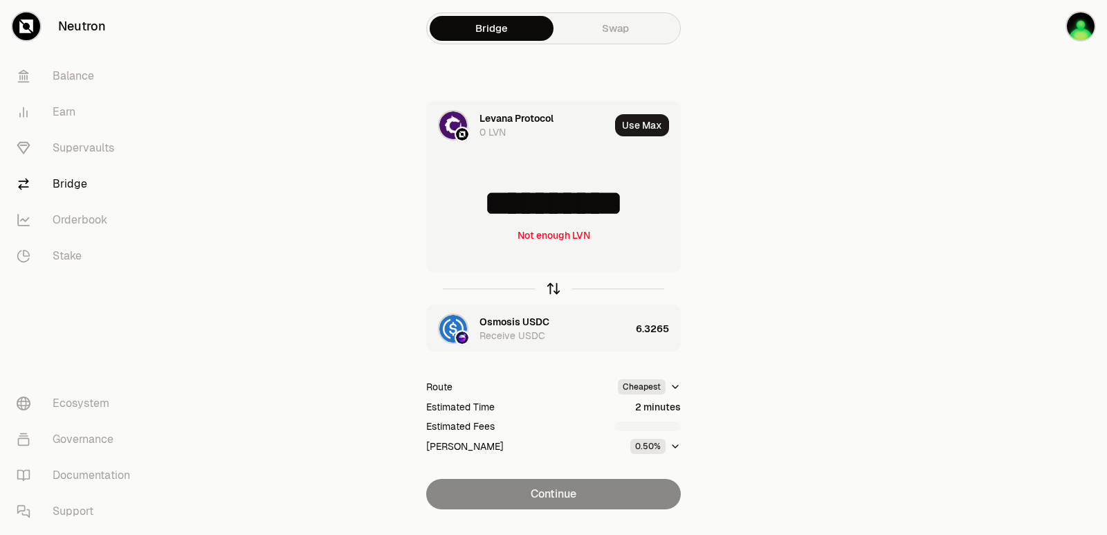
click at [555, 287] on icon "button" at bounding box center [553, 288] width 15 height 15
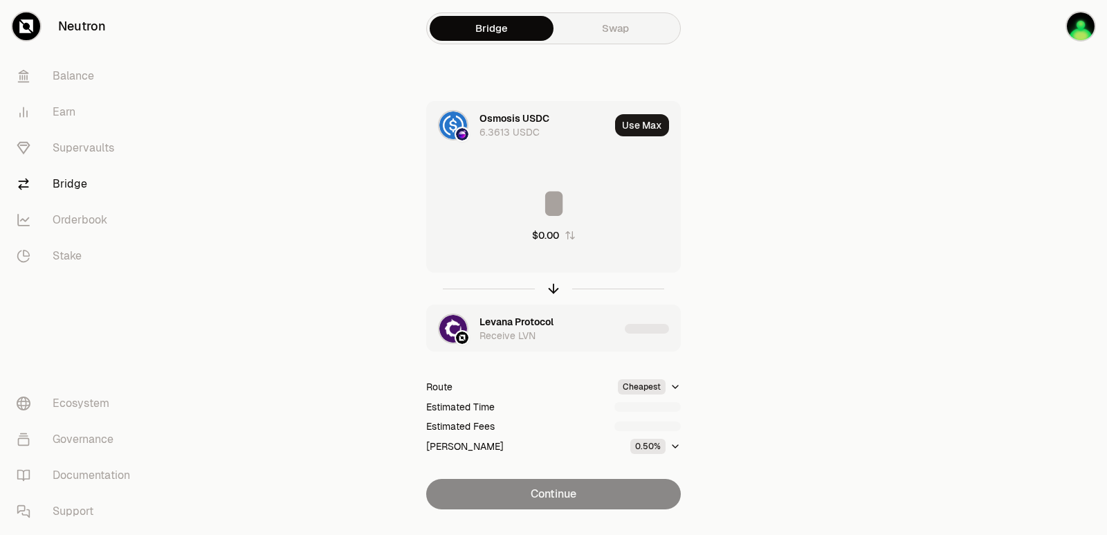
click at [529, 314] on div "Levana Protocol Receive LVN" at bounding box center [523, 328] width 192 height 47
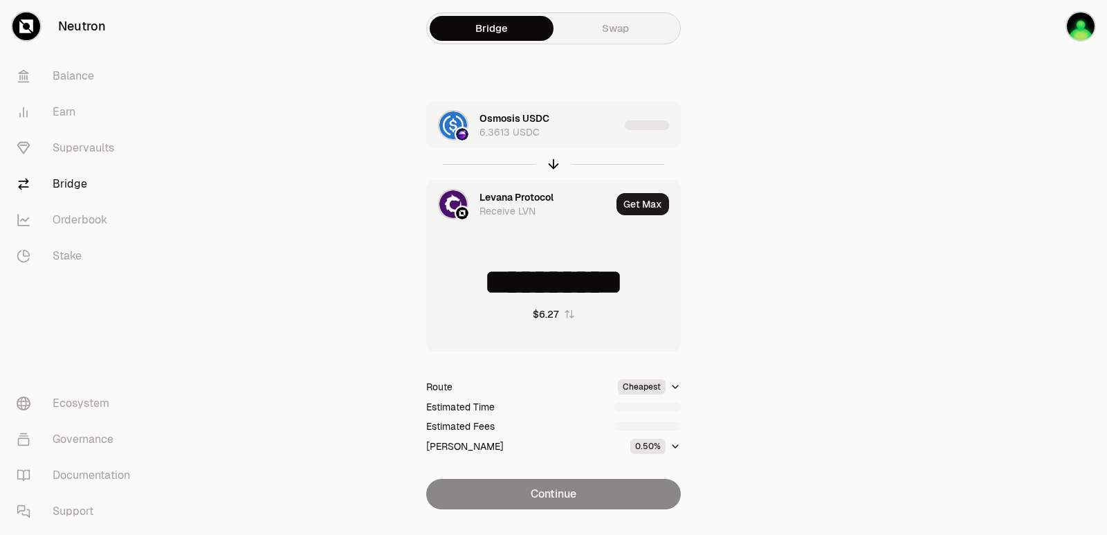
click at [504, 199] on div "Levana Protocol" at bounding box center [516, 197] width 74 height 14
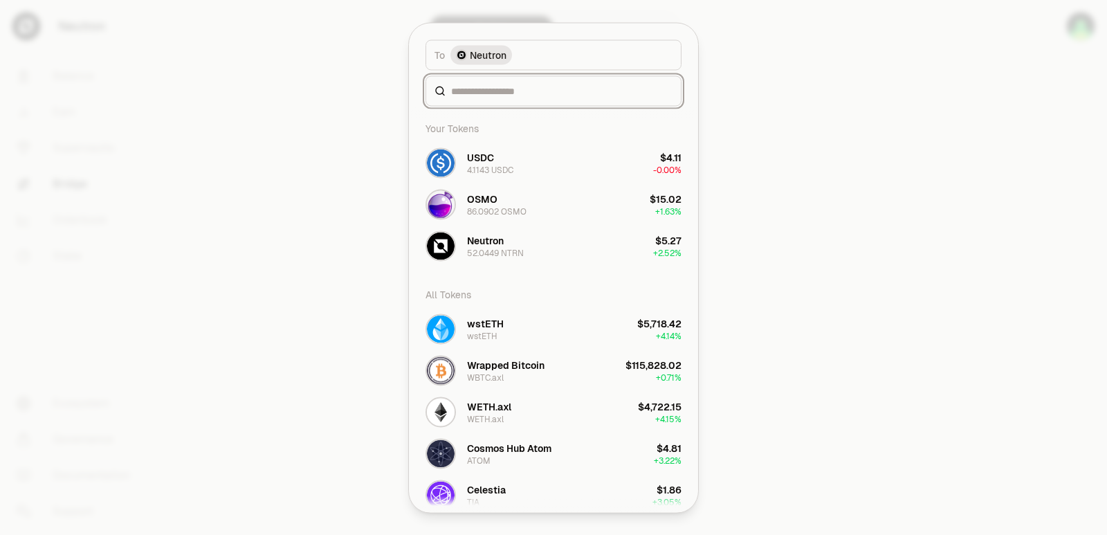
click at [503, 92] on input at bounding box center [561, 91] width 221 height 14
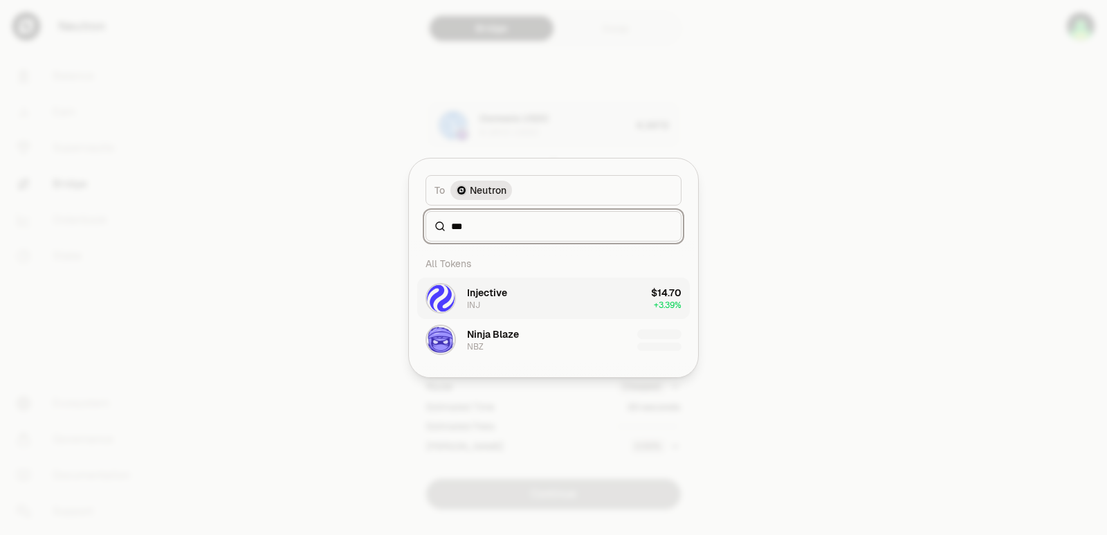
type input "***"
click at [537, 305] on button "Injective INJ $14.70 + 3.39%" at bounding box center [553, 298] width 273 height 42
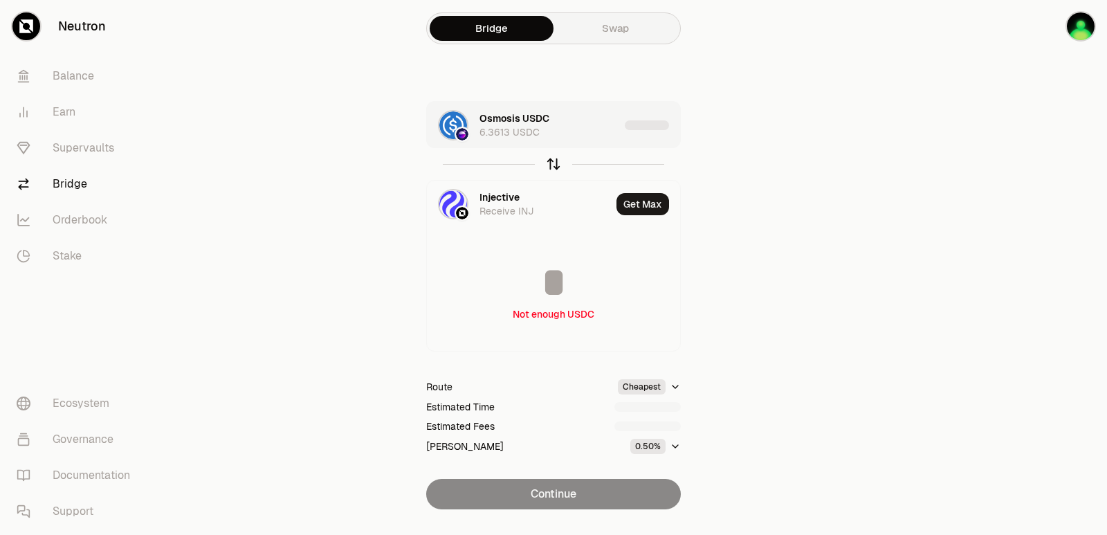
type input "**********"
click at [578, 121] on div "Osmosis USDC 6.3613 USDC" at bounding box center [554, 125] width 151 height 28
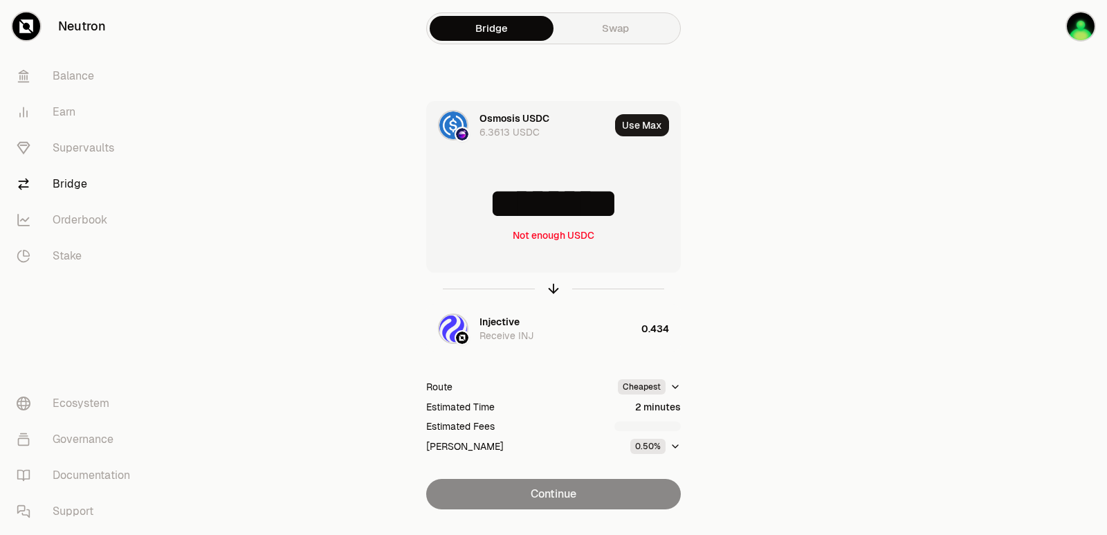
click at [571, 210] on input "********" at bounding box center [553, 204] width 253 height 42
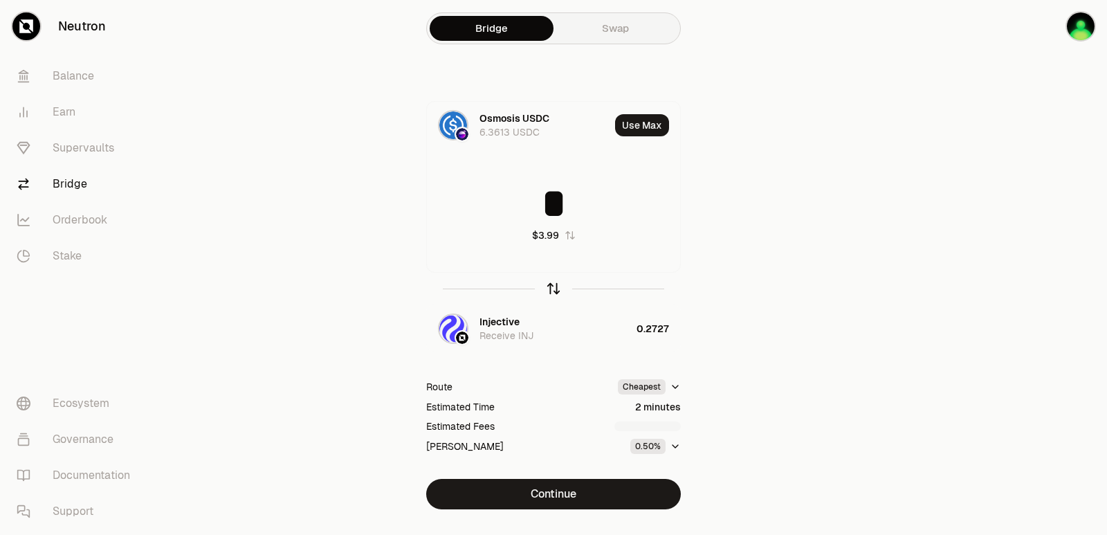
type input "*"
click at [553, 291] on icon "button" at bounding box center [553, 288] width 15 height 15
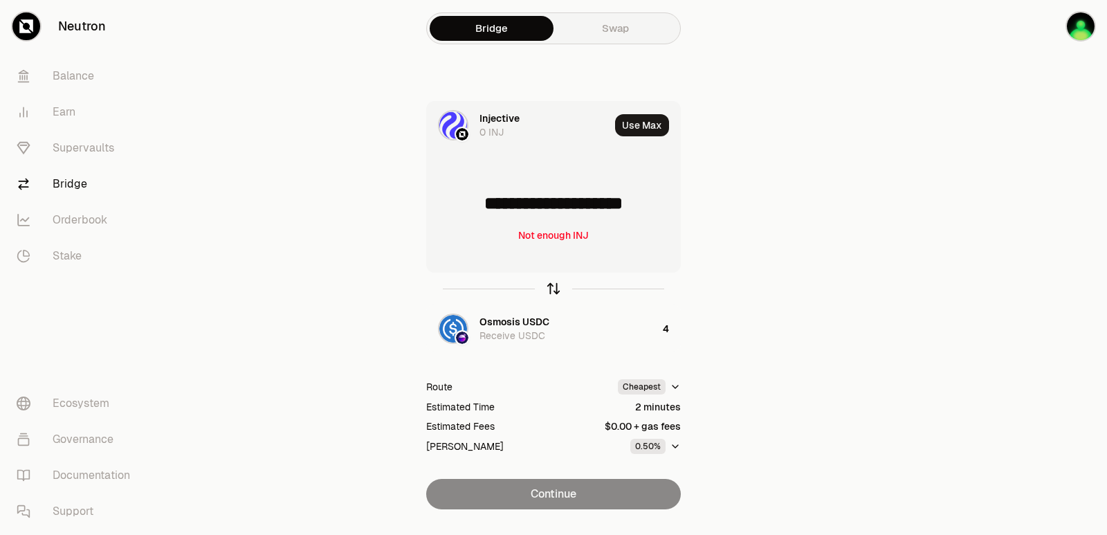
click at [553, 291] on icon "button" at bounding box center [553, 288] width 15 height 15
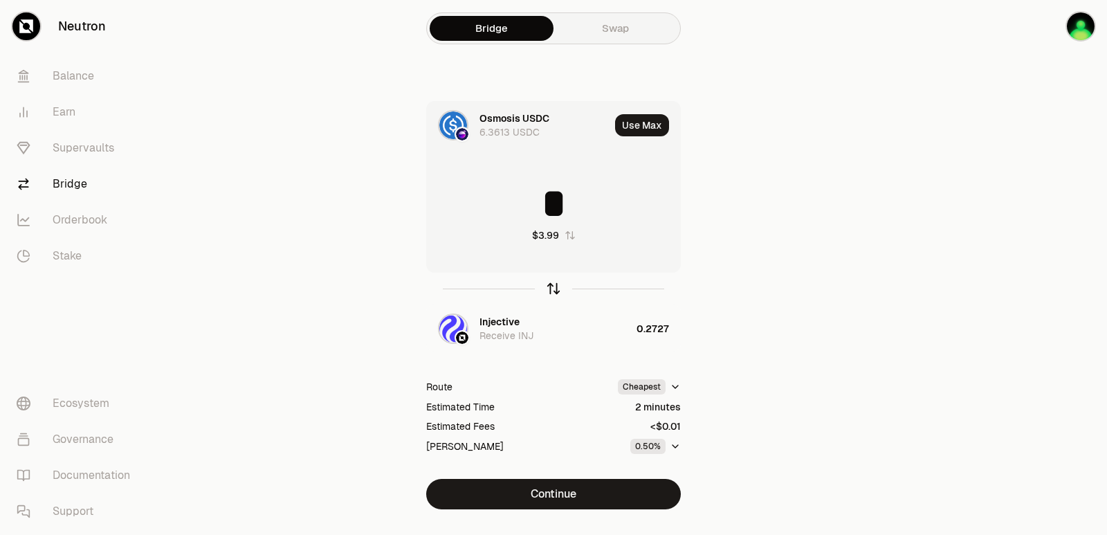
click at [553, 291] on icon "button" at bounding box center [553, 288] width 15 height 15
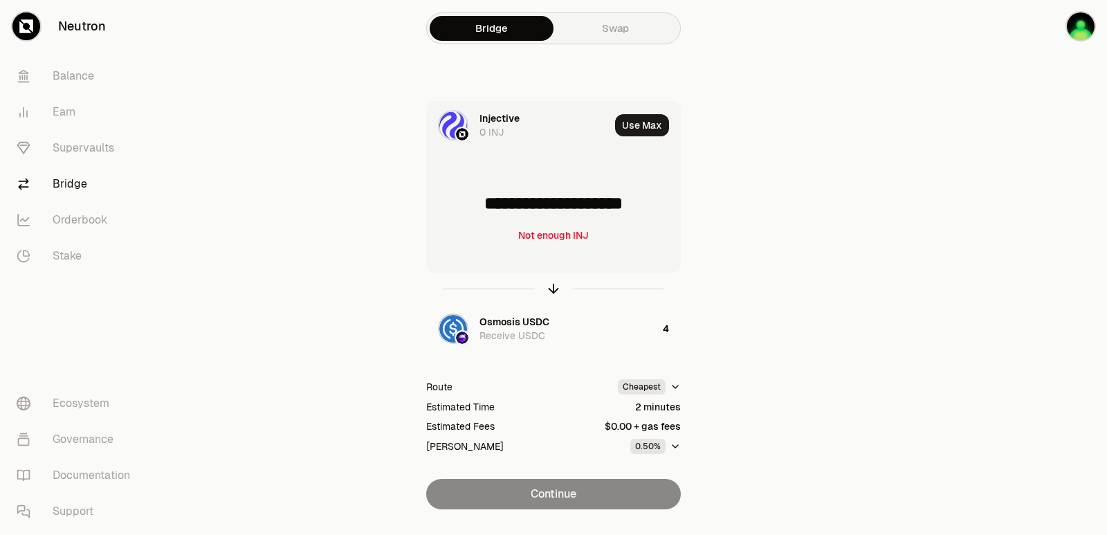
drag, startPoint x: 675, startPoint y: 200, endPoint x: 494, endPoint y: 206, distance: 181.3
click at [494, 206] on input "**********" at bounding box center [553, 204] width 253 height 42
type input "******"
click at [552, 279] on div at bounding box center [553, 289] width 255 height 32
click at [512, 318] on div "Osmosis USDC" at bounding box center [514, 322] width 70 height 14
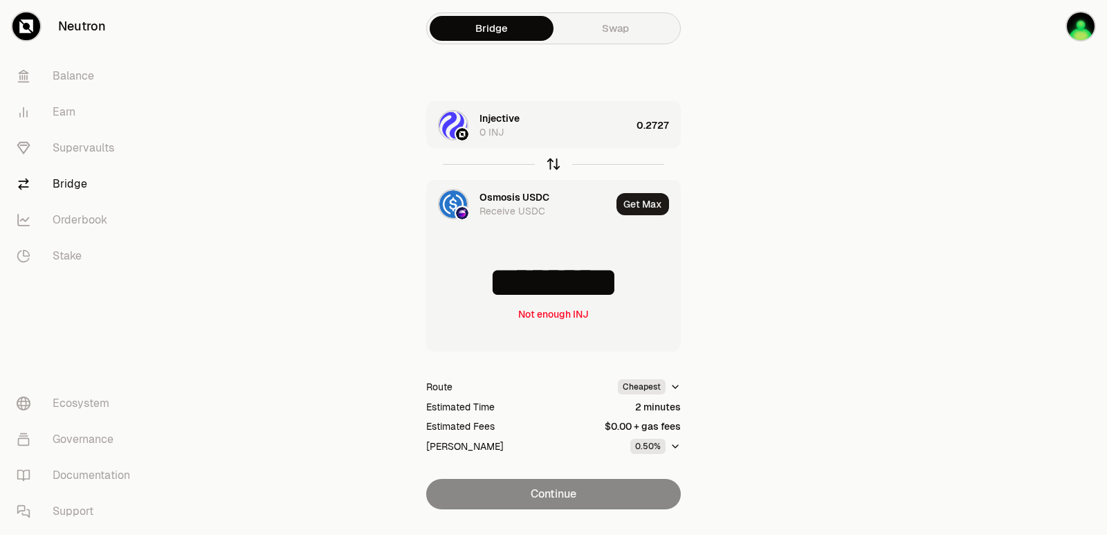
click at [551, 164] on icon "button" at bounding box center [553, 163] width 15 height 15
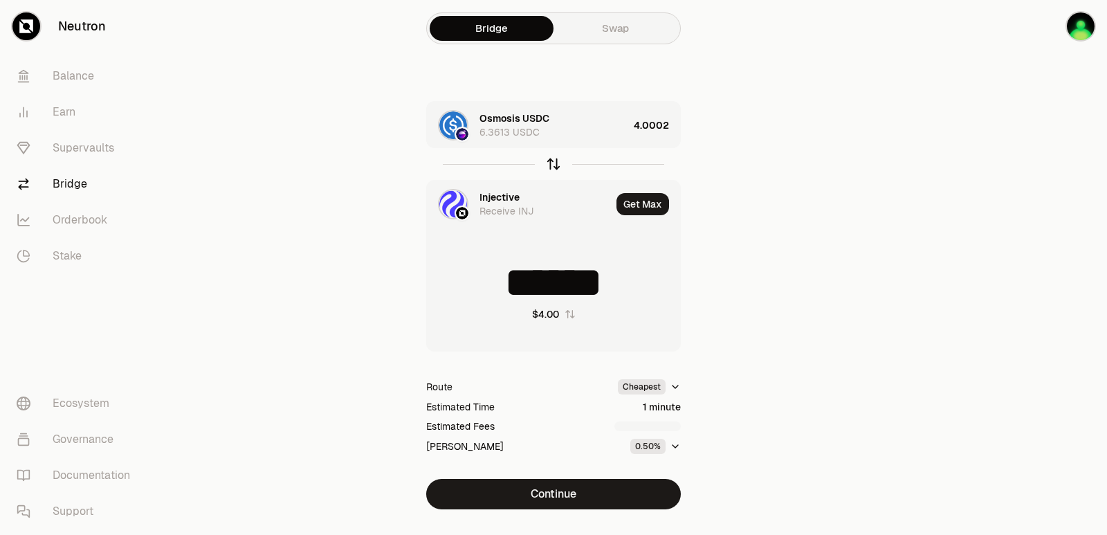
click at [552, 167] on icon "button" at bounding box center [553, 163] width 15 height 15
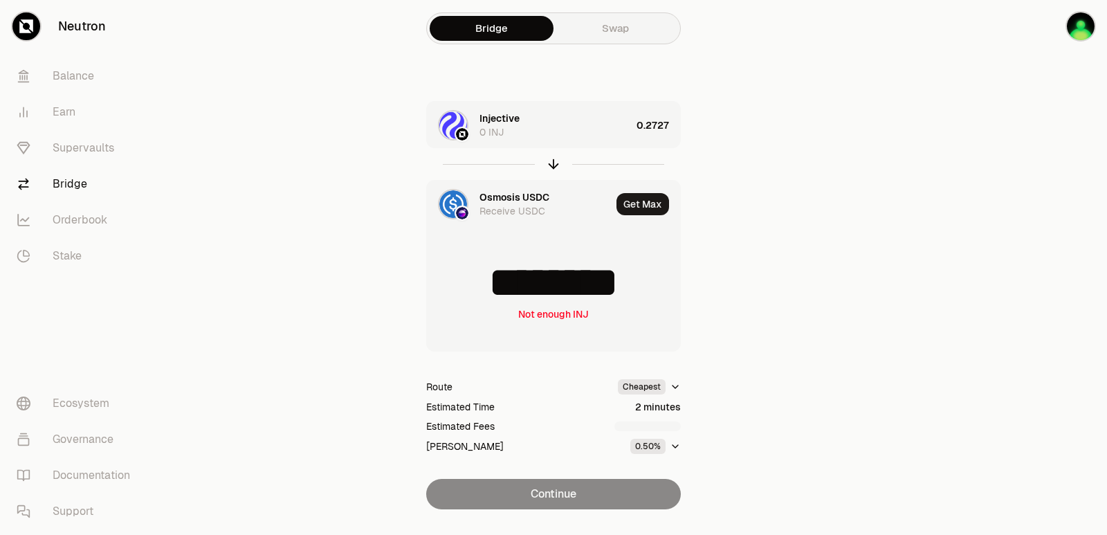
click at [499, 197] on div "Osmosis USDC" at bounding box center [514, 197] width 70 height 14
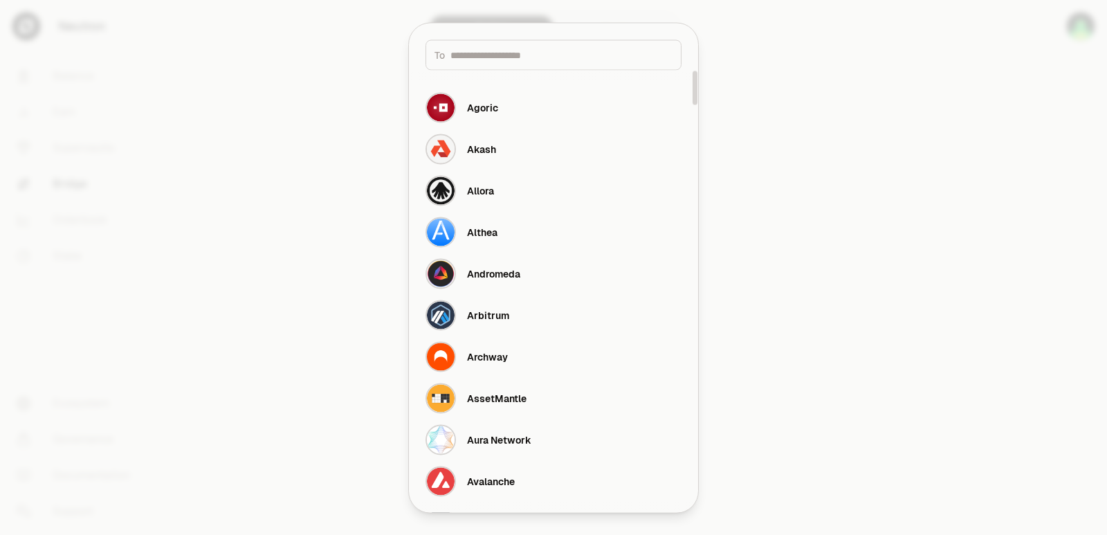
click at [1015, 271] on div at bounding box center [553, 267] width 1107 height 535
type input "********"
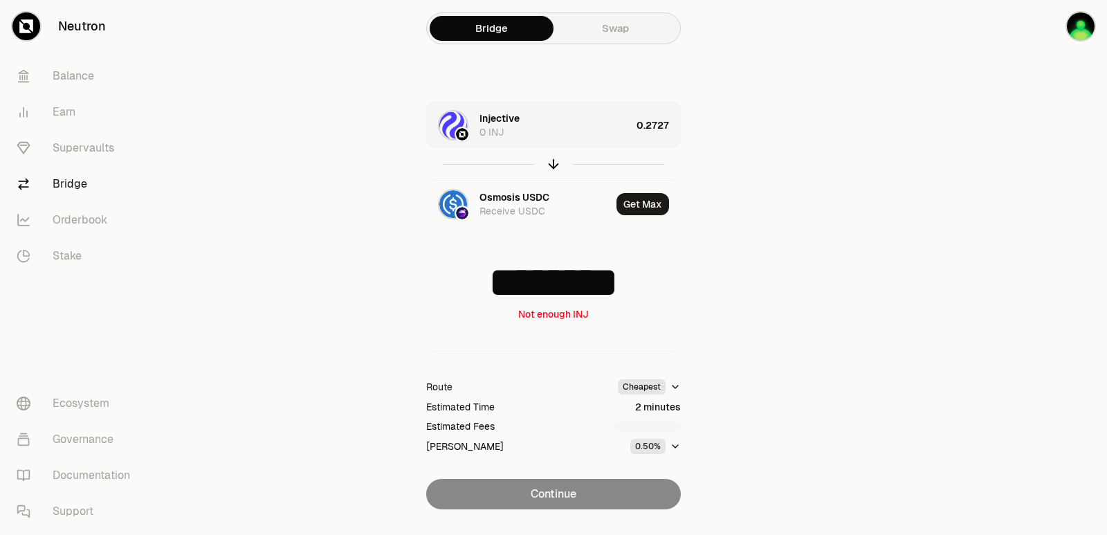
click at [480, 106] on div "Injective 0 INJ" at bounding box center [529, 125] width 204 height 47
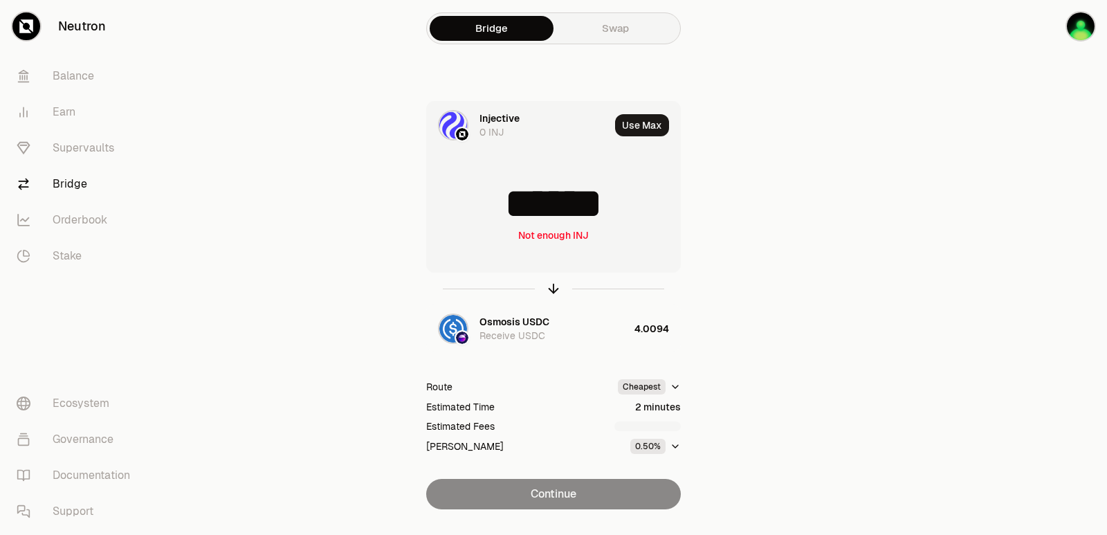
click at [487, 118] on div "Injective" at bounding box center [499, 118] width 40 height 14
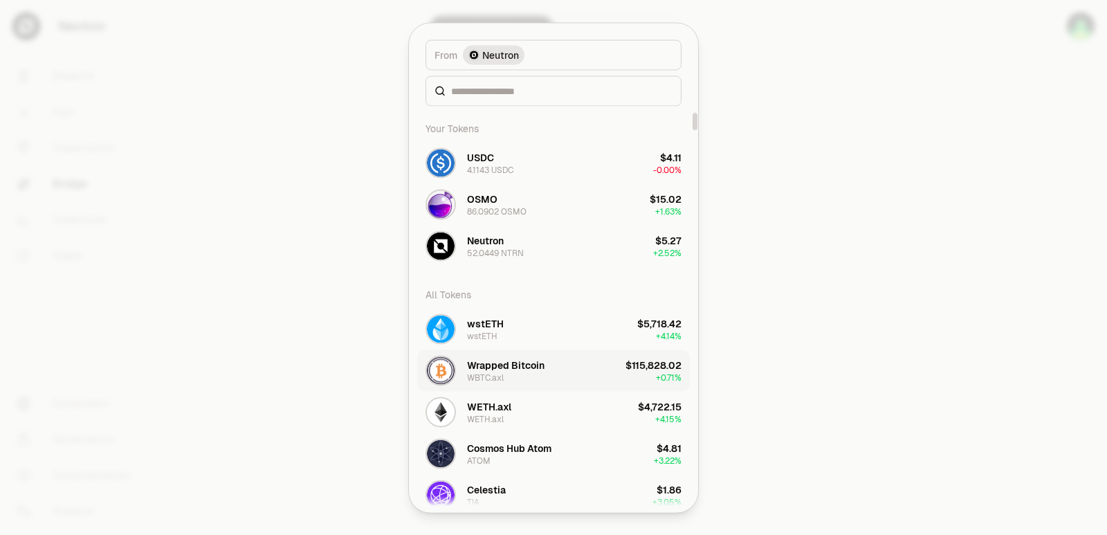
scroll to position [138, 0]
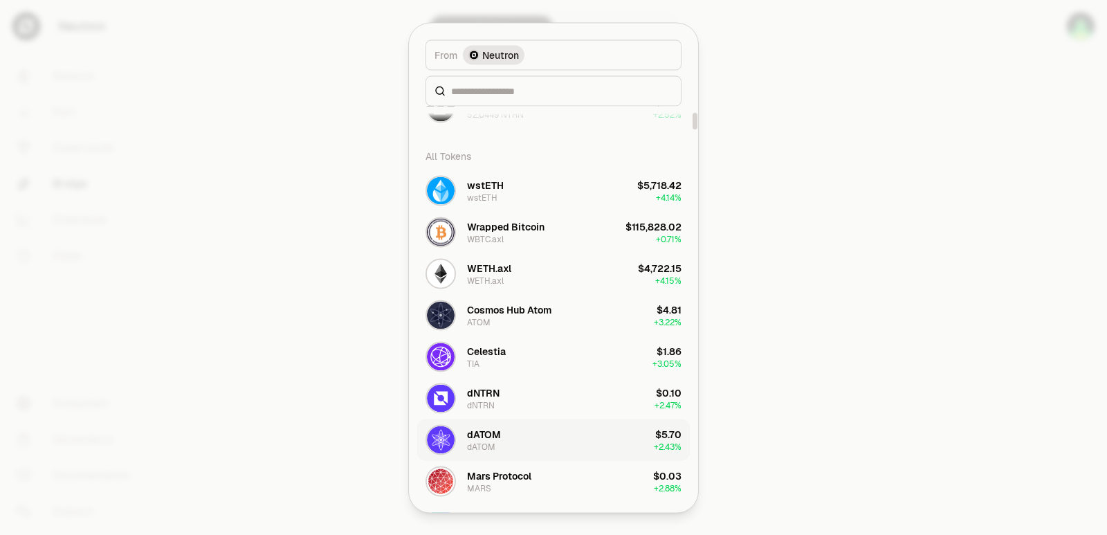
click at [496, 427] on div "dATOM dATOM" at bounding box center [462, 439] width 75 height 30
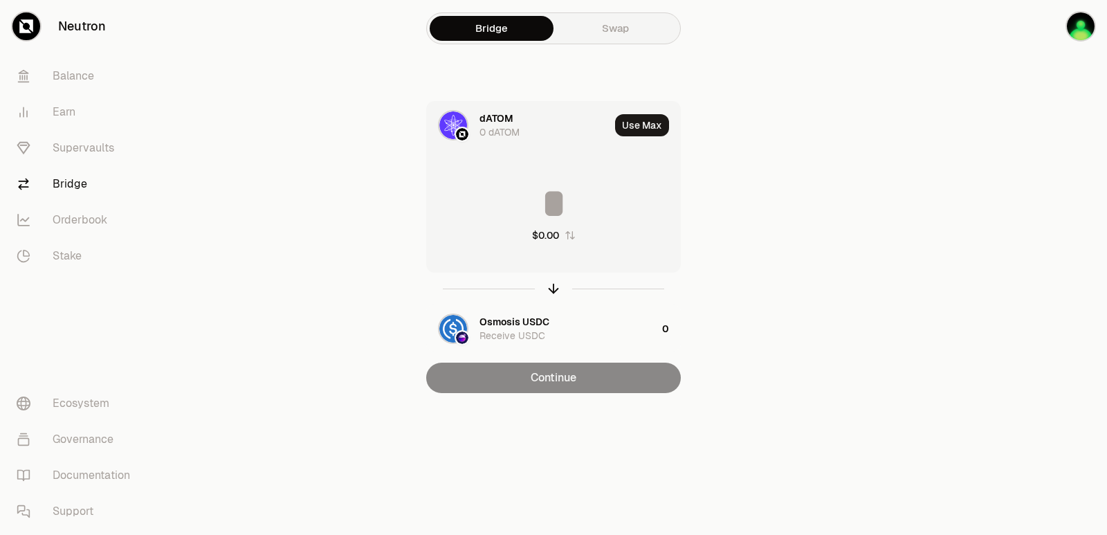
click at [526, 178] on div "$0.00" at bounding box center [553, 212] width 253 height 122
click at [530, 201] on input at bounding box center [553, 204] width 253 height 42
click at [552, 291] on icon "button" at bounding box center [553, 288] width 15 height 15
click at [531, 199] on input at bounding box center [553, 204] width 253 height 42
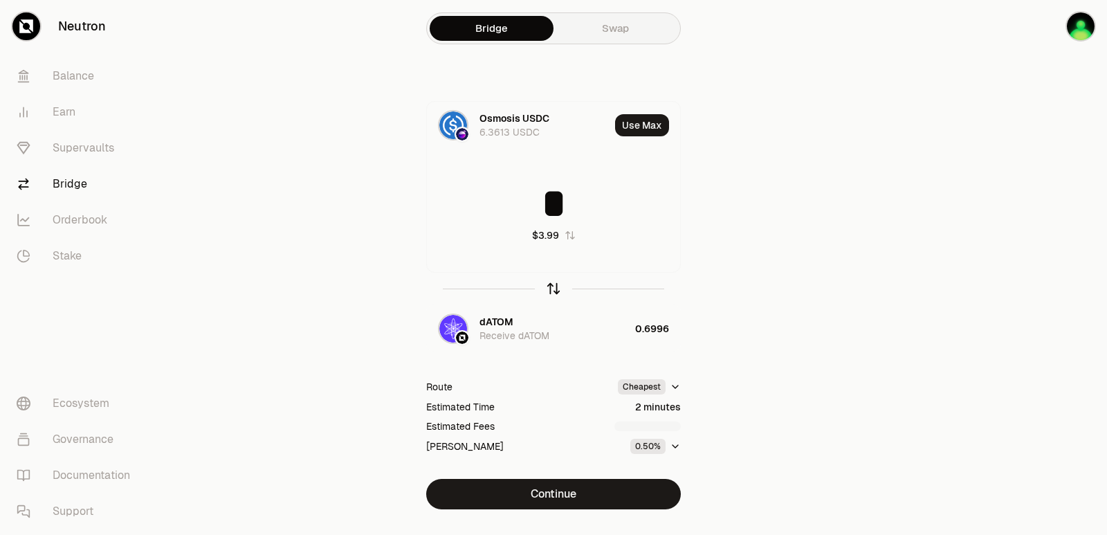
type input "*"
click at [555, 287] on icon "button" at bounding box center [553, 288] width 15 height 15
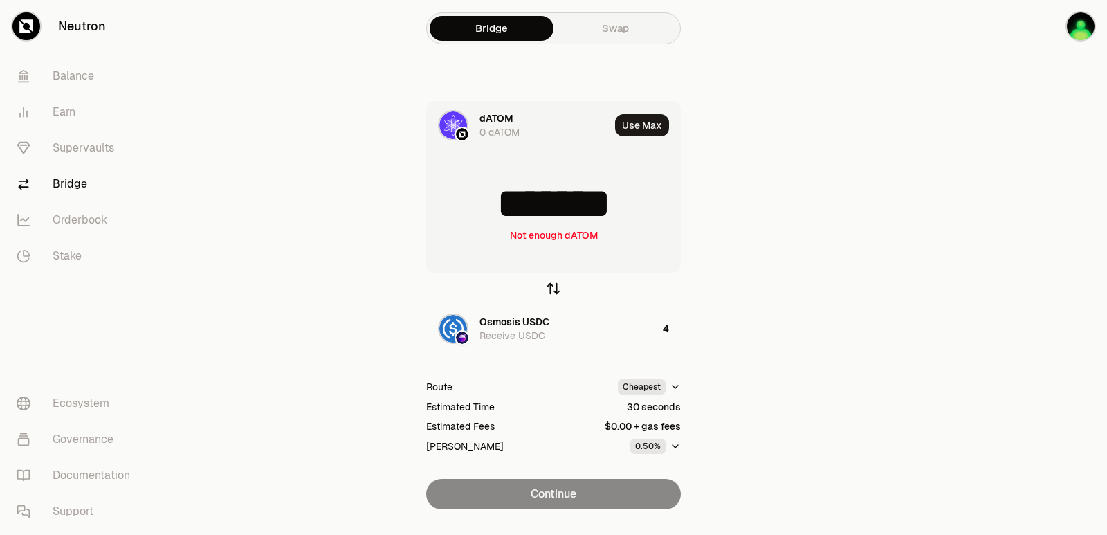
click at [555, 287] on icon "button" at bounding box center [553, 288] width 15 height 15
type input "*"
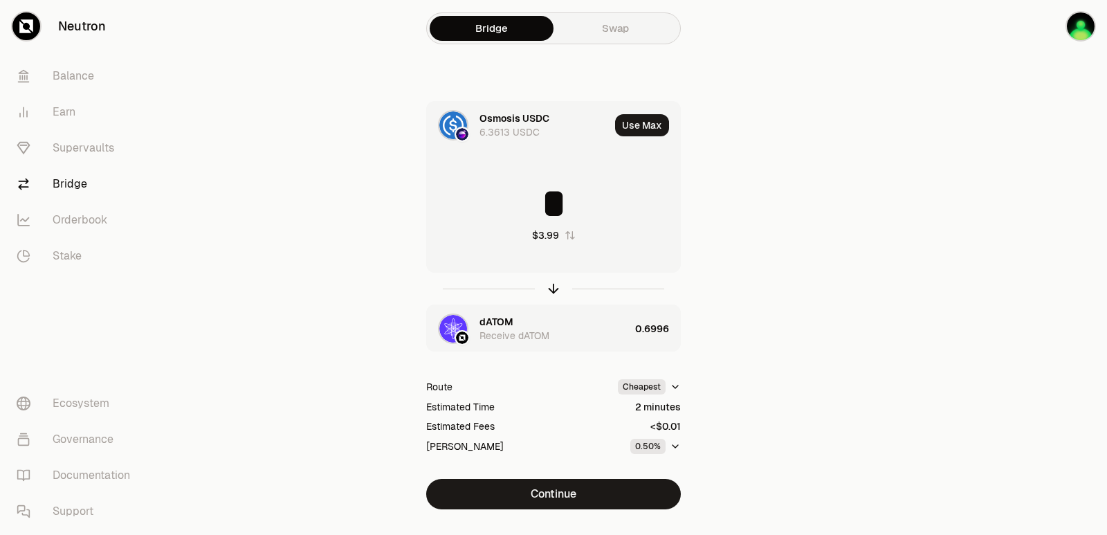
click at [497, 317] on div "dATOM" at bounding box center [496, 322] width 34 height 14
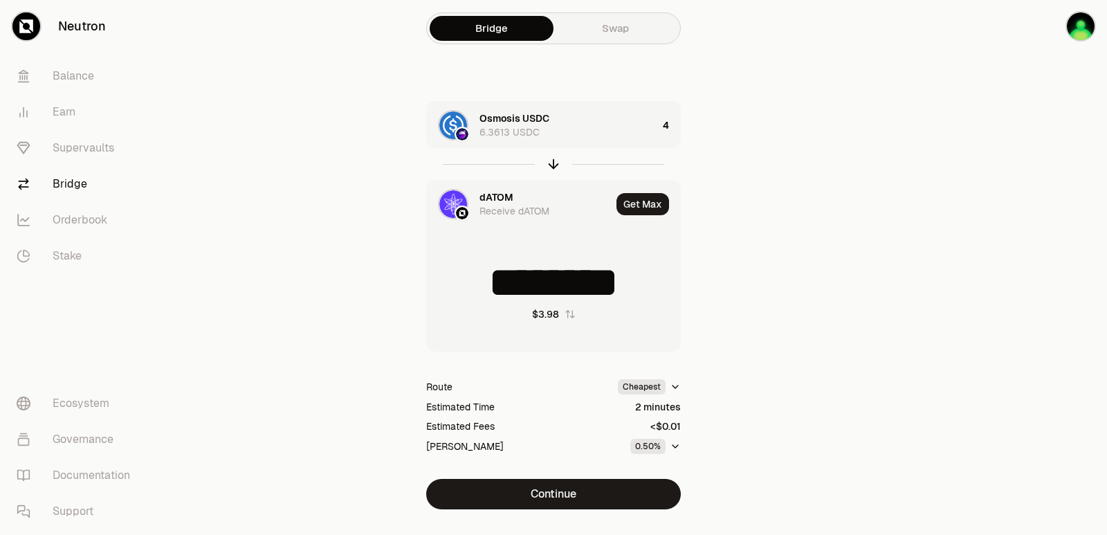
click at [487, 190] on div "dATOM" at bounding box center [496, 197] width 34 height 14
